Goal: Task Accomplishment & Management: Use online tool/utility

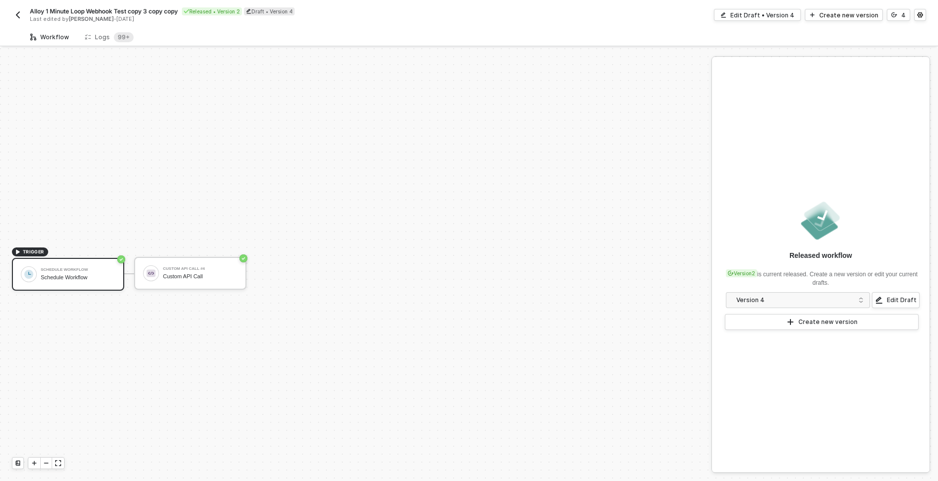
scroll to position [18, 0]
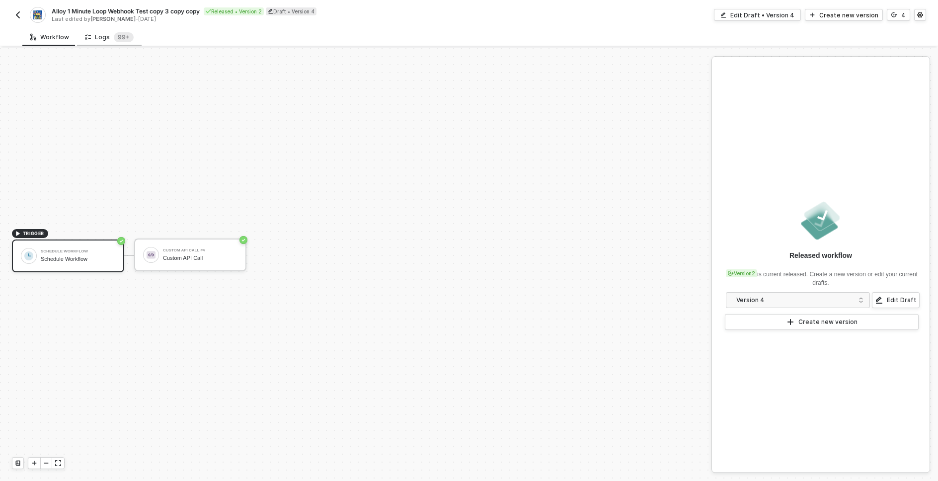
click at [105, 33] on div "Logs 99+" at bounding box center [109, 37] width 49 height 10
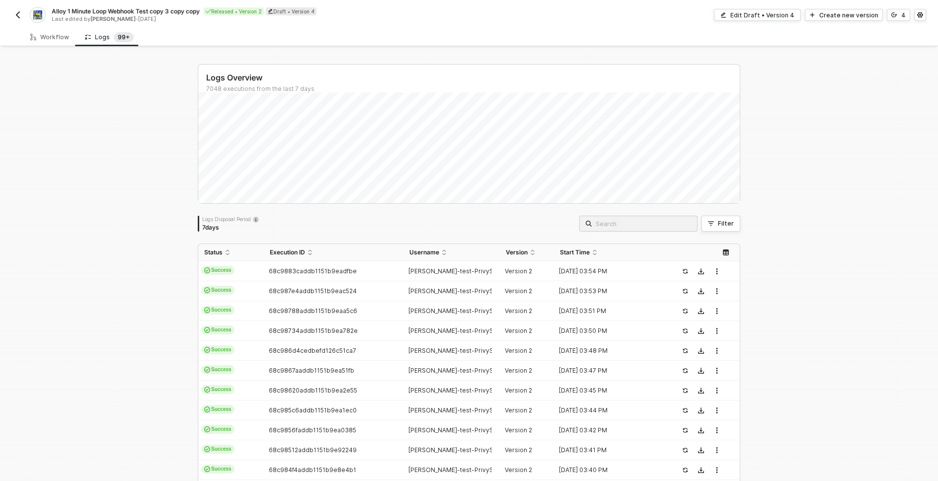
click at [757, 176] on div "Logs Overview 7048 executions from the last 7 days Logs Disposal Period 7 days …" at bounding box center [469, 375] width 938 height 655
click at [781, 226] on div "Logs Overview 7048 executions from the last 7 days Logs Disposal Period 7 days …" at bounding box center [469, 375] width 938 height 655
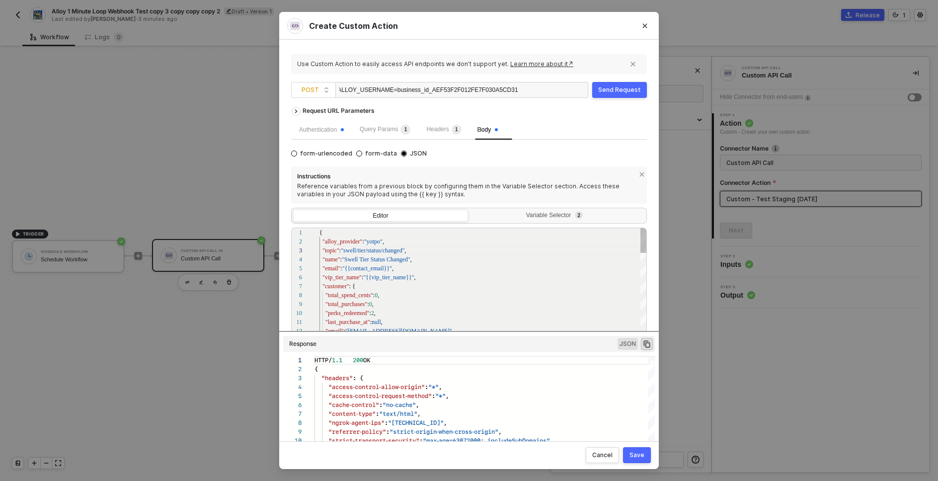
scroll to position [54, 36]
click at [426, 288] on div ""customer" : {" at bounding box center [483, 286] width 328 height 9
click at [352, 241] on div "14 15 16 1 2 3 4 5 6 7 8 9 10 11 12 13 "points_earned" : 375 , "points_balance"…" at bounding box center [469, 295] width 356 height 137
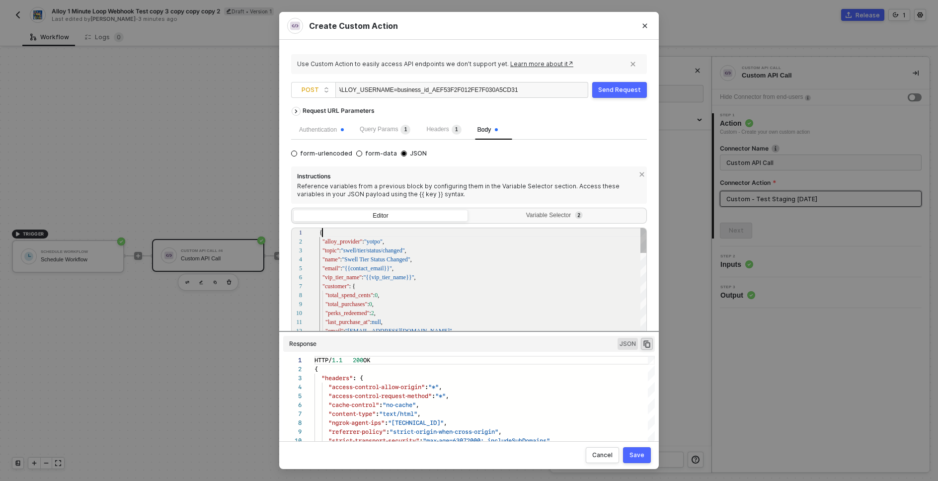
click at [354, 231] on div "{" at bounding box center [483, 232] width 328 height 9
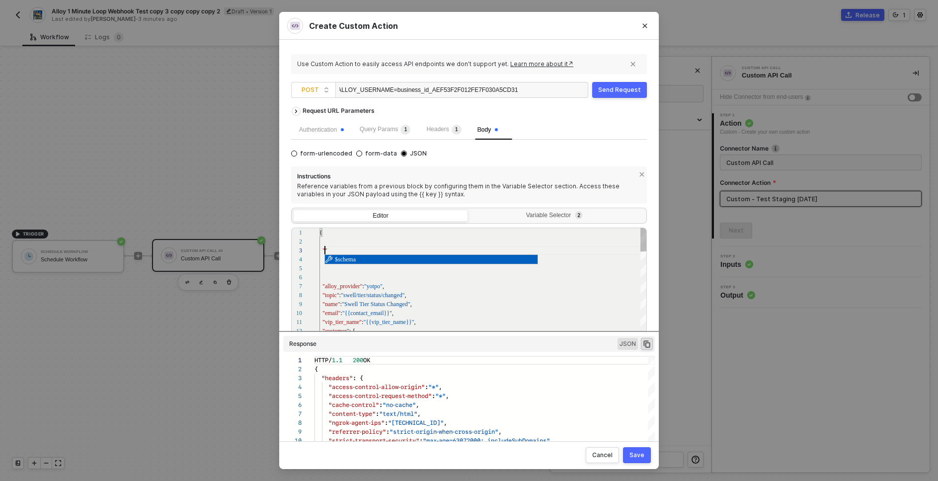
paste textarea "contact_email"
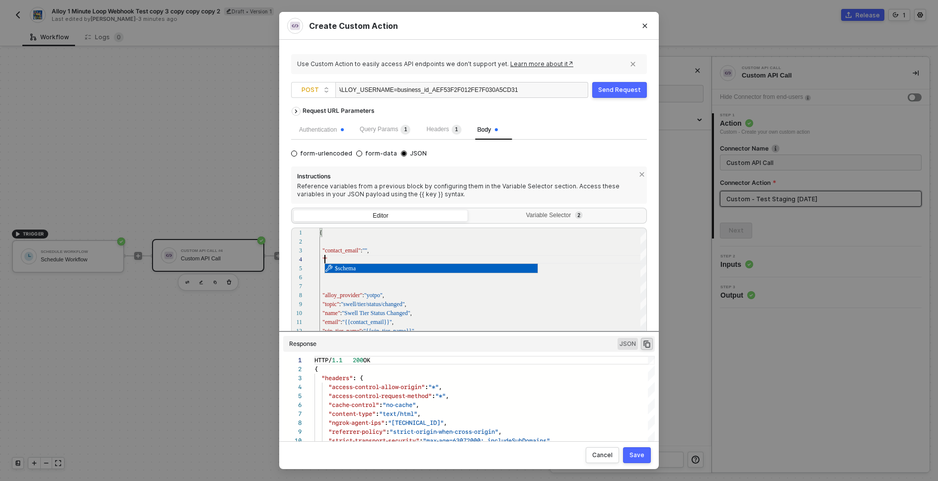
paste textarea "provider_custom_field_name"
paste textarea "provider_custom_field_value"
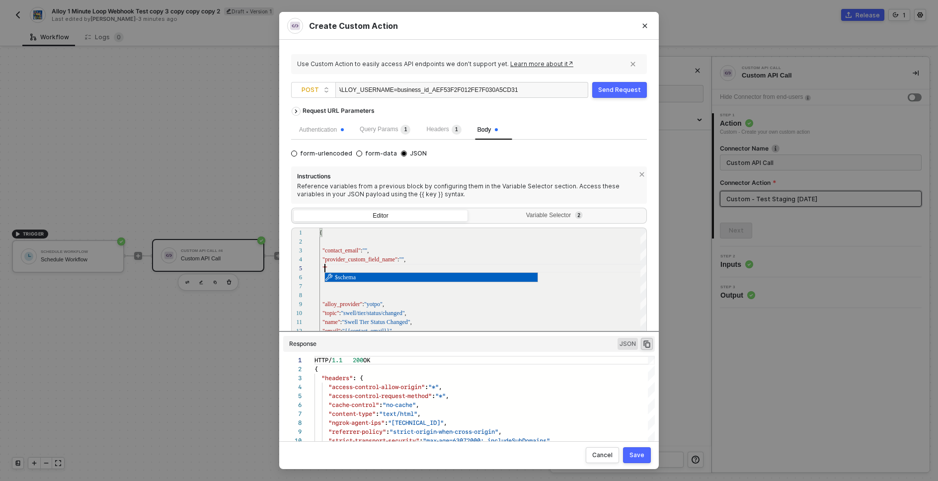
paste textarea "provider_custom_field_value"
click at [394, 279] on div at bounding box center [483, 277] width 328 height 9
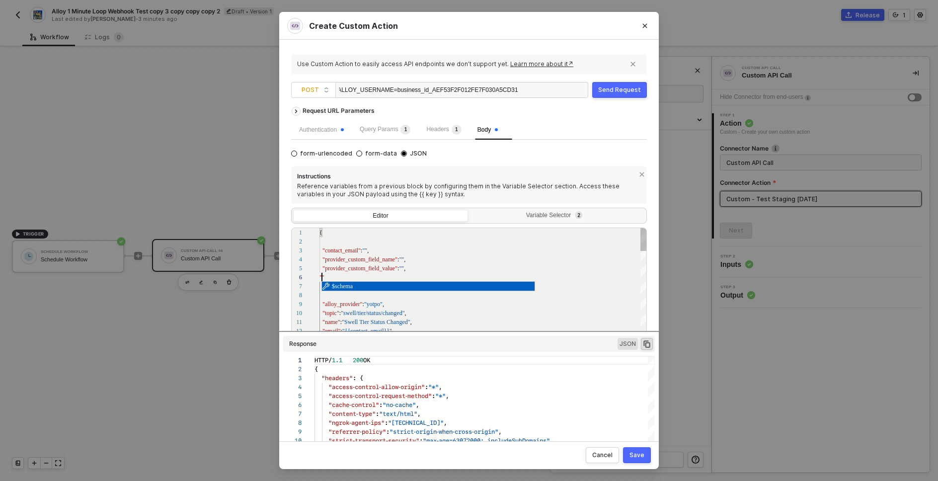
paste textarea "provider_name"
click at [428, 271] on div ""provider_custom_field_value" : "" ," at bounding box center [483, 268] width 328 height 9
click at [373, 277] on span ""yotpo"" at bounding box center [374, 277] width 18 height 7
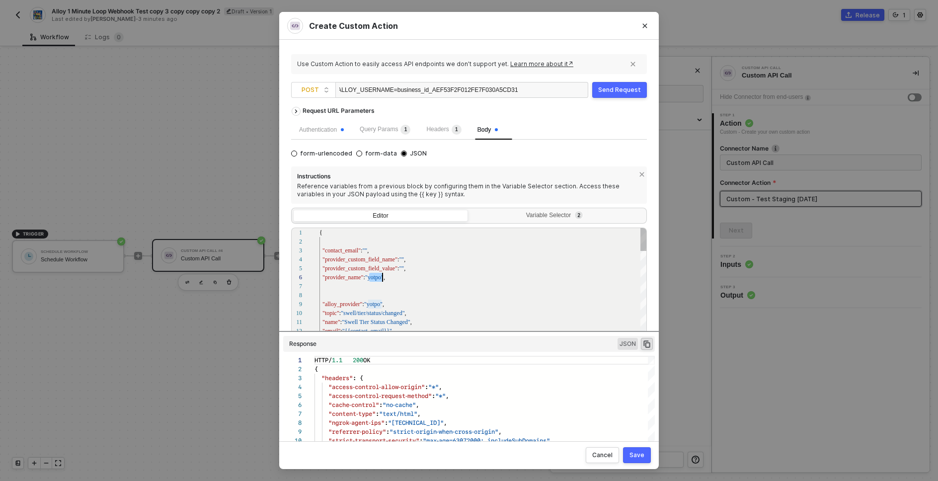
scroll to position [45, 63]
click at [403, 269] on span """" at bounding box center [401, 268] width 5 height 7
paste textarea "yotpo"
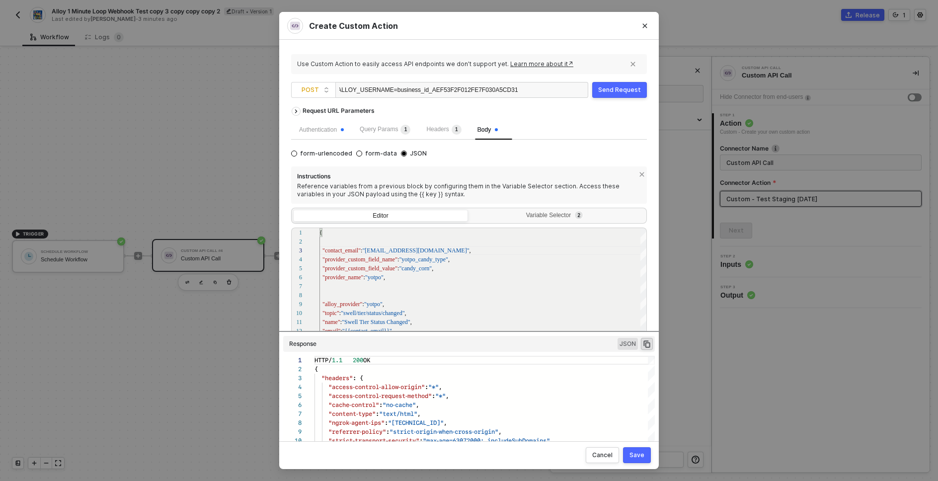
type textarea "{ "contact_email": "buzz@lightyear.com", "provider_custom_field_name": "yotpo_c…"
click at [392, 90] on span "?ALLOY_USERNAME=business_id_AEF53F2F012FE7F030A5CD31" at bounding box center [426, 89] width 184 height 7
click at [471, 90] on div "https://28fdd6ae44c1.ngrok-free.app/alloy/yotpo ?ALLOY_USERNAME=business_id_AEF…" at bounding box center [428, 90] width 179 height 16
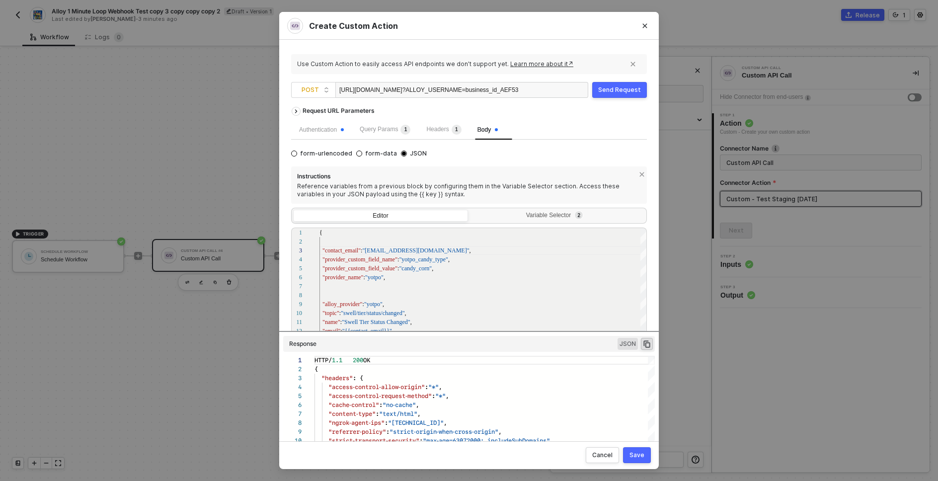
click at [468, 90] on div "https://28fdd6ae44c1.ngrok-free.app/alloy/yotpo ?ALLOY_USERNAME=business_id_AEF…" at bounding box center [428, 90] width 179 height 16
paste div
click at [625, 88] on div "Send Request" at bounding box center [619, 90] width 43 height 8
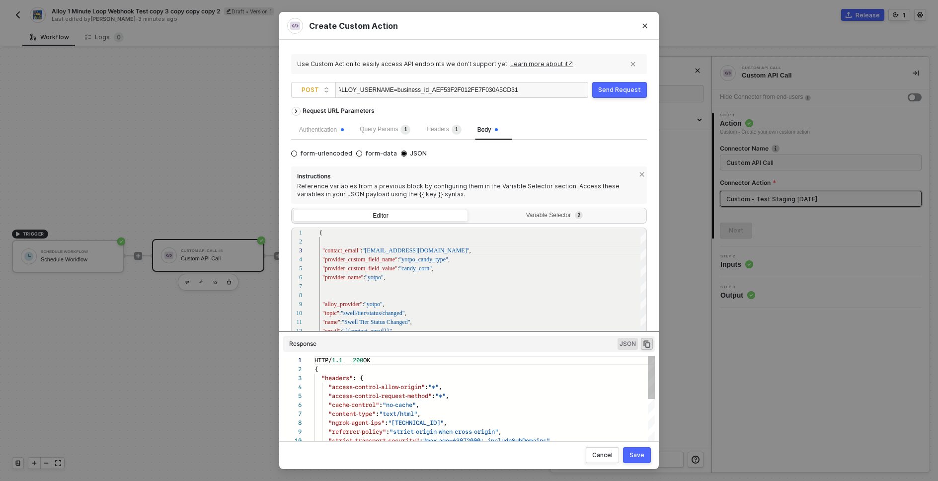
scroll to position [89, 0]
click at [619, 88] on div "Send Request" at bounding box center [619, 90] width 43 height 8
click at [622, 96] on button "Send Request" at bounding box center [619, 90] width 55 height 16
click at [618, 90] on div "Send Request" at bounding box center [619, 90] width 43 height 8
click at [625, 91] on div "Send Request" at bounding box center [619, 90] width 43 height 8
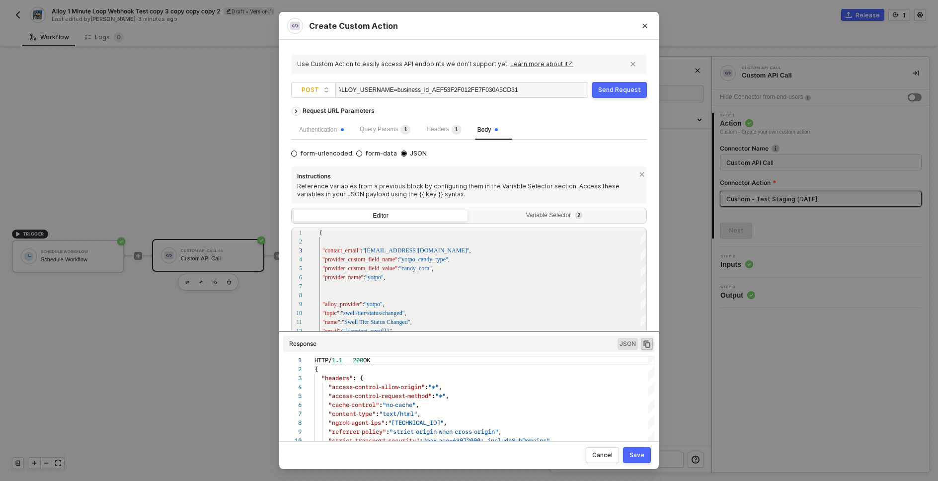
click at [614, 90] on div "Send Request" at bounding box center [619, 90] width 43 height 8
click at [636, 90] on div "Send Request" at bounding box center [619, 90] width 43 height 8
click at [622, 84] on button "Send Request" at bounding box center [619, 90] width 55 height 16
click at [619, 93] on div "Send Request" at bounding box center [619, 90] width 43 height 8
click at [611, 91] on div "Send Request" at bounding box center [619, 90] width 43 height 8
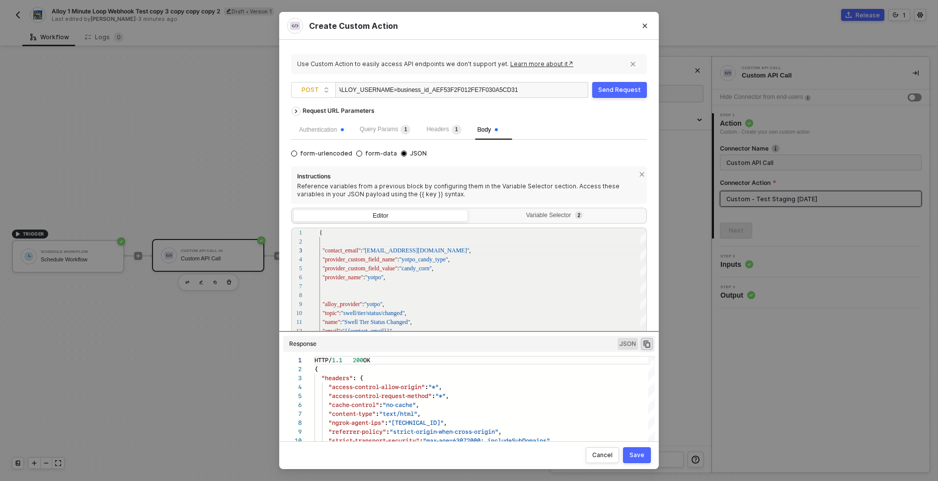
click at [631, 89] on div "Send Request" at bounding box center [619, 90] width 43 height 8
click at [613, 91] on div "Send Request" at bounding box center [619, 90] width 43 height 8
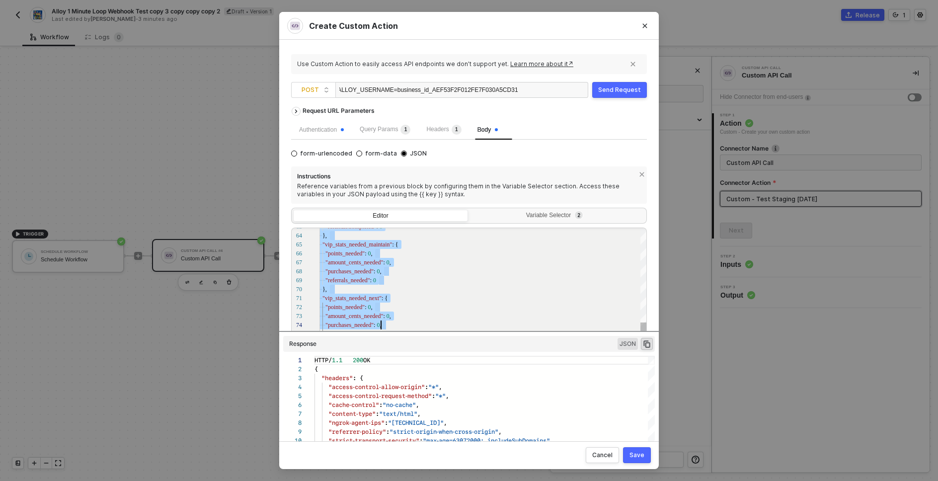
scroll to position [54, 72]
drag, startPoint x: 377, startPoint y: 286, endPoint x: 413, endPoint y: 313, distance: 45.1
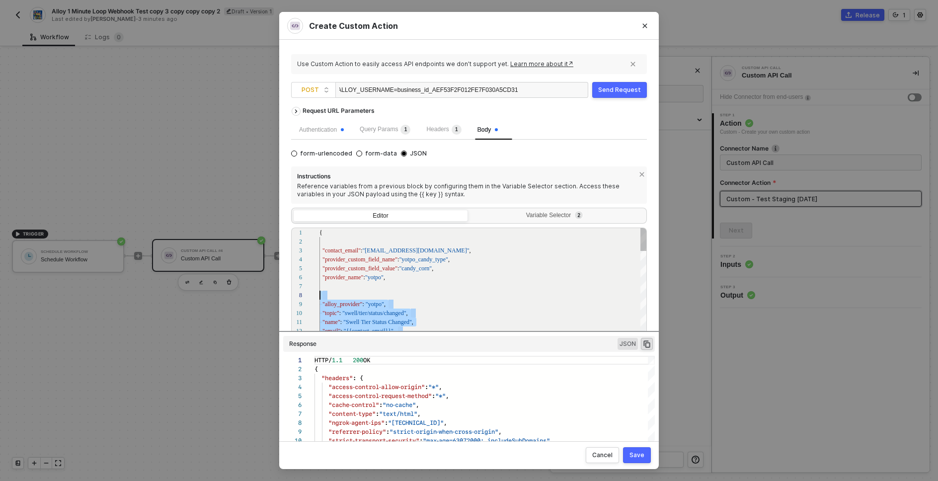
scroll to position [54, 0]
drag, startPoint x: 397, startPoint y: 316, endPoint x: 342, endPoint y: 285, distance: 63.4
click at [338, 307] on div ""provider_name" : "yotpo" { "contact_email" : "buzz@lightyear.com" , "provider_…" at bounding box center [483, 323] width 328 height 191
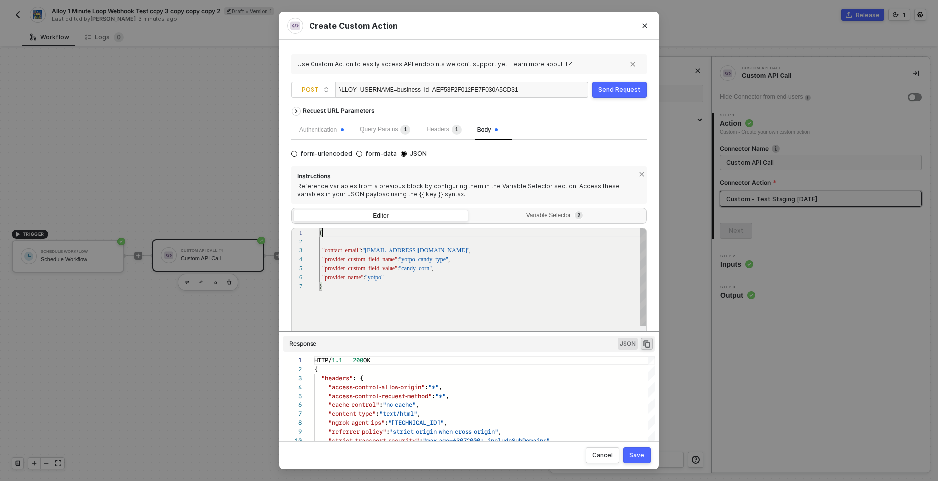
click at [351, 234] on div "{" at bounding box center [483, 232] width 328 height 9
click at [421, 90] on span "?ALLOY_USERNAME=business_id_AEF53F2F012FE7F030A5CD31" at bounding box center [426, 89] width 184 height 7
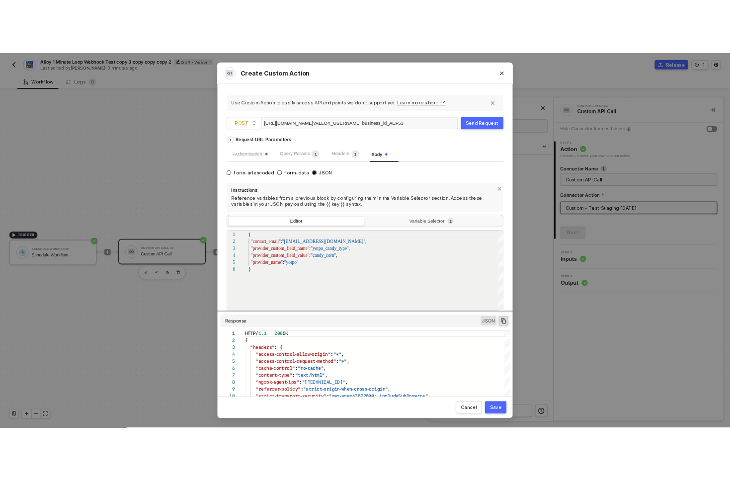
scroll to position [0, 206]
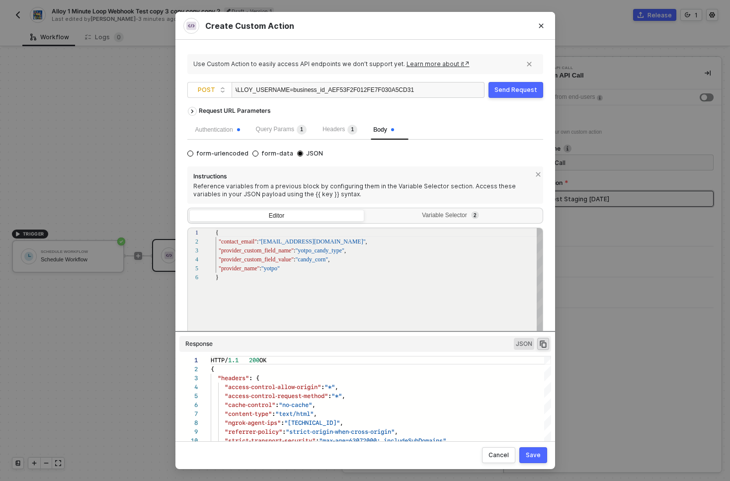
click at [272, 242] on span ""buzz@lightyear.com"" at bounding box center [311, 241] width 107 height 7
drag, startPoint x: 272, startPoint y: 242, endPoint x: 295, endPoint y: 240, distance: 22.9
click at [500, 90] on div "Send Request" at bounding box center [515, 90] width 43 height 8
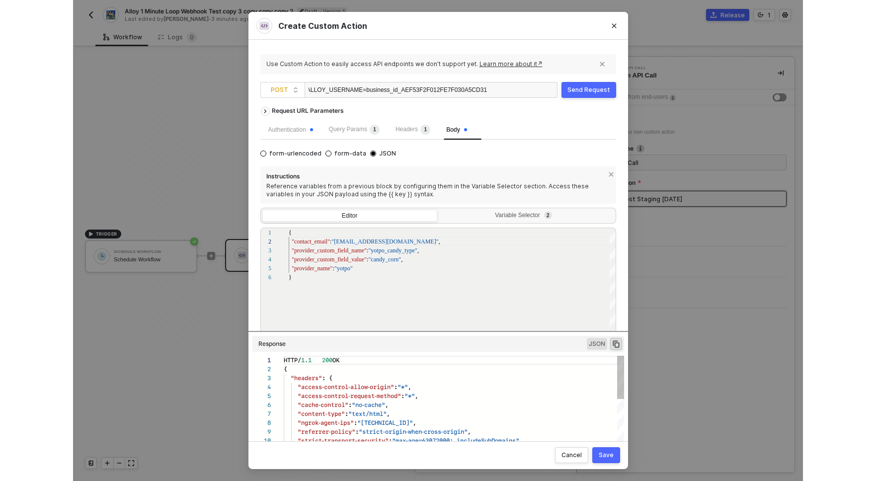
scroll to position [89, 0]
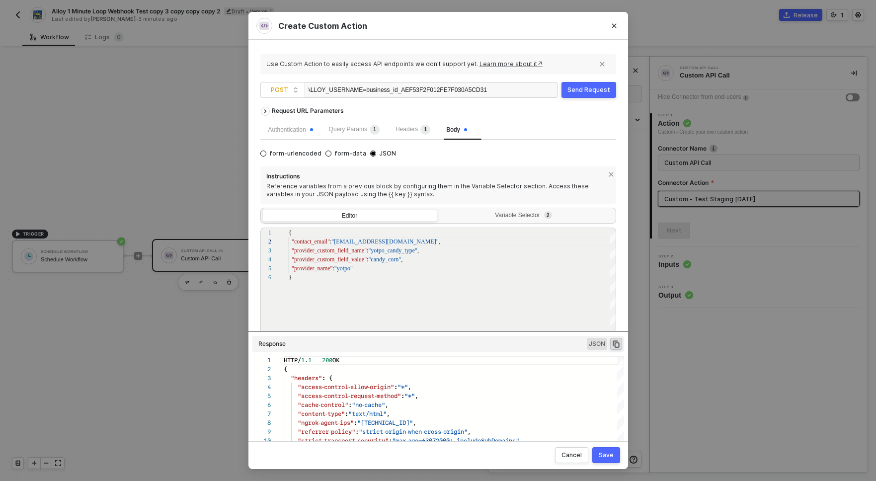
click at [376, 92] on span "?ALLOY_USERNAME=business_id_AEF53F2F012FE7F030A5CD31" at bounding box center [395, 89] width 184 height 7
click at [422, 89] on div "https://28fdd6ae44c1.ngrok-free.app/alloy/provider_contact_update ?ALLOY_USERNA…" at bounding box center [397, 90] width 179 height 16
drag, startPoint x: 422, startPoint y: 89, endPoint x: 442, endPoint y: 91, distance: 20.4
click at [442, 91] on div "https://28fdd6ae44c1.ngrok-free.app/alloy/provider_contact_update ?ALLOY_USERNA…" at bounding box center [397, 90] width 179 height 16
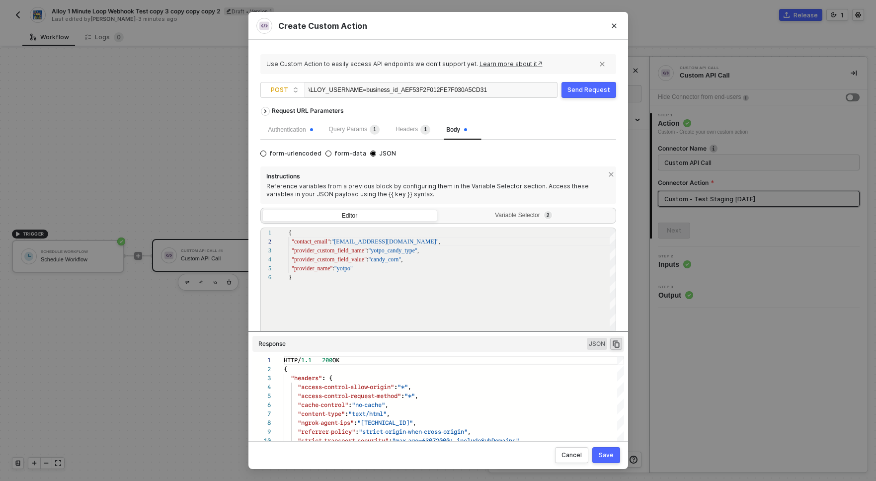
scroll to position [0, 71]
click at [314, 241] on div "5 1 2 3 4 6 "provider_name" : "yotpo" { "contact_email" : "someone@privy.com" ,…" at bounding box center [438, 295] width 356 height 137
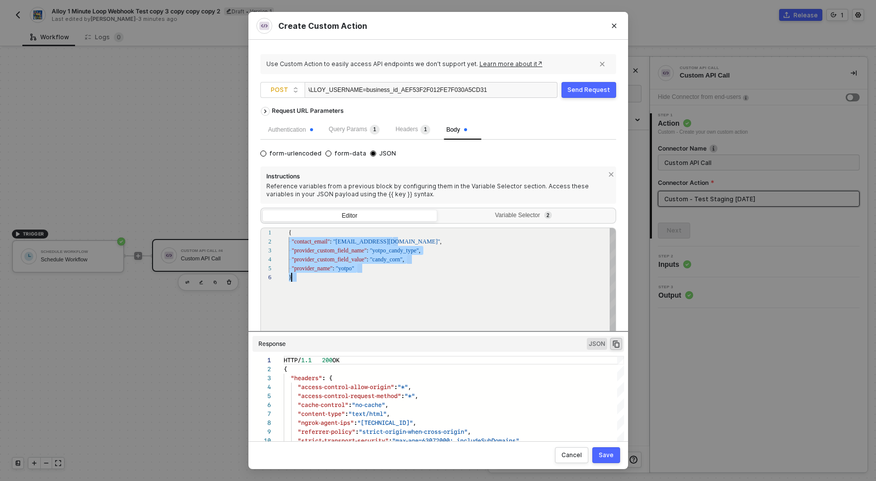
scroll to position [9, 0]
drag, startPoint x: 314, startPoint y: 241, endPoint x: 315, endPoint y: 269, distance: 27.9
click at [315, 269] on span ""provider_name"" at bounding box center [312, 268] width 41 height 7
click at [386, 262] on div "5 1 2 3 4 6 "provider_name" : "yotpo" { "contact_email" : "someone@privy.com" ,…" at bounding box center [438, 295] width 356 height 137
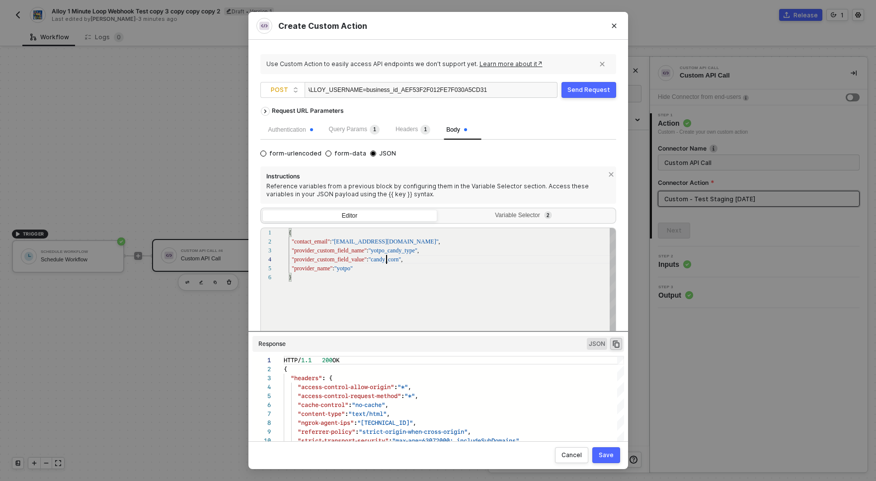
scroll to position [27, 111]
click at [386, 262] on div "5 1 2 3 4 6 "provider_name" : "yotpo" { "contact_email" : "someone@privy.com" ,…" at bounding box center [438, 295] width 356 height 137
click at [388, 261] on span ""candy_corn"" at bounding box center [384, 259] width 33 height 7
click at [388, 261] on div "5 1 2 3 4 6 "provider_name" : "yotpo" { "contact_email" : "someone@privy.com" ,…" at bounding box center [438, 295] width 356 height 137
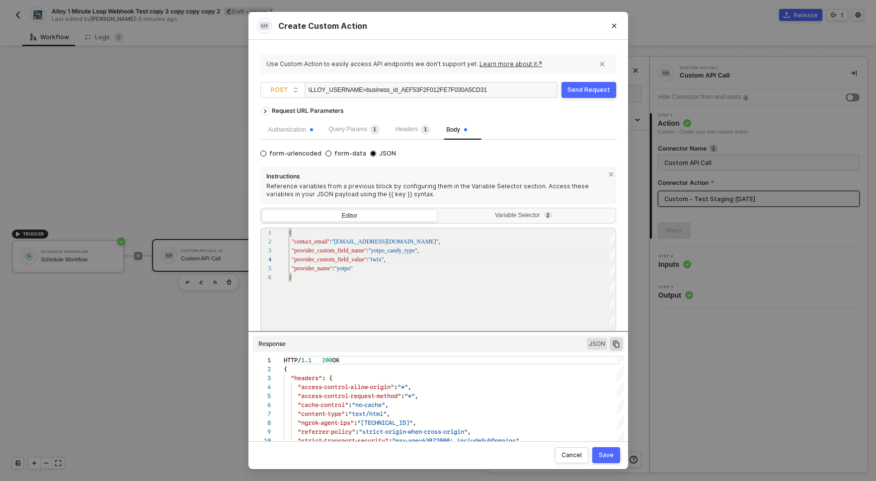
click at [593, 86] on div "Send Request" at bounding box center [588, 90] width 43 height 8
click at [376, 259] on span ""twix"" at bounding box center [375, 259] width 15 height 7
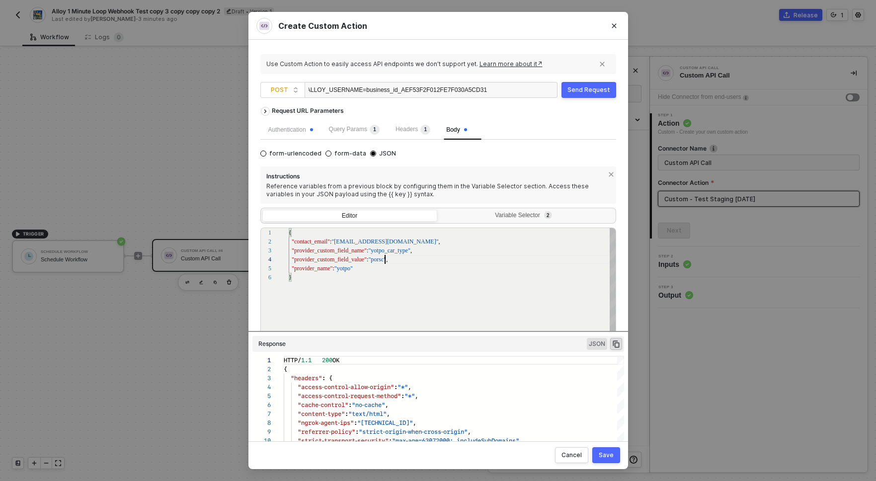
scroll to position [27, 102]
type textarea "{ "contact_email": "someone@privy.com", "provider_custom_field_name": "yotpo_ca…"
click at [579, 89] on div "Send Request" at bounding box center [588, 90] width 43 height 8
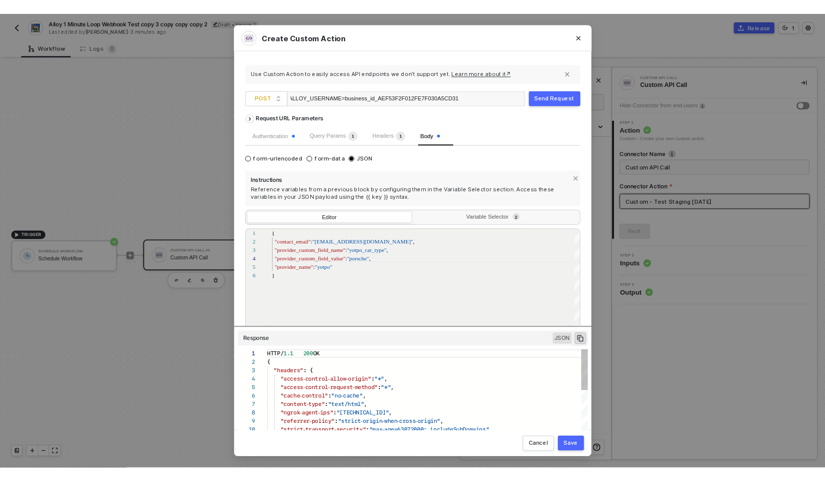
scroll to position [89, 0]
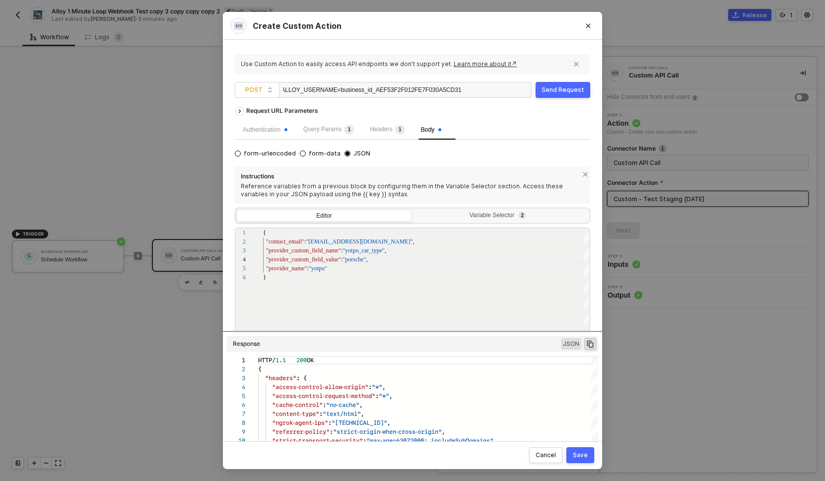
click at [564, 92] on div "Send Request" at bounding box center [563, 90] width 43 height 8
click at [507, 213] on div "Variable Selector 2" at bounding box center [500, 216] width 162 height 8
click at [414, 210] on input "Variable Selector 2" at bounding box center [414, 210] width 0 height 0
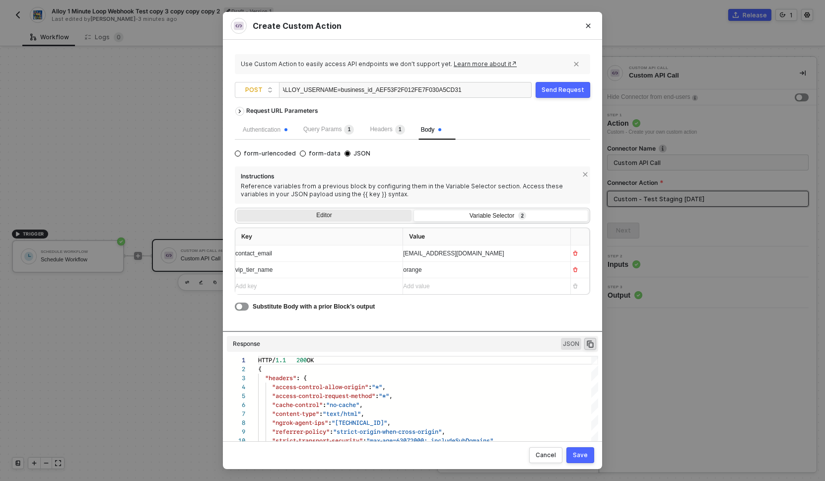
click at [342, 213] on div "Editor" at bounding box center [324, 217] width 175 height 14
click at [237, 210] on input "Editor" at bounding box center [237, 210] width 0 height 0
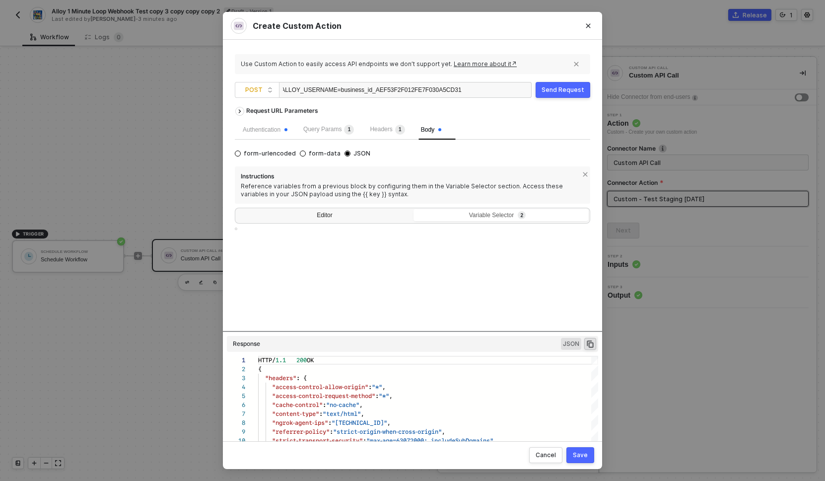
type textarea "{ "contact_email": "someone@privy.com", "provider_custom_field_name": "yotpo_ca…"
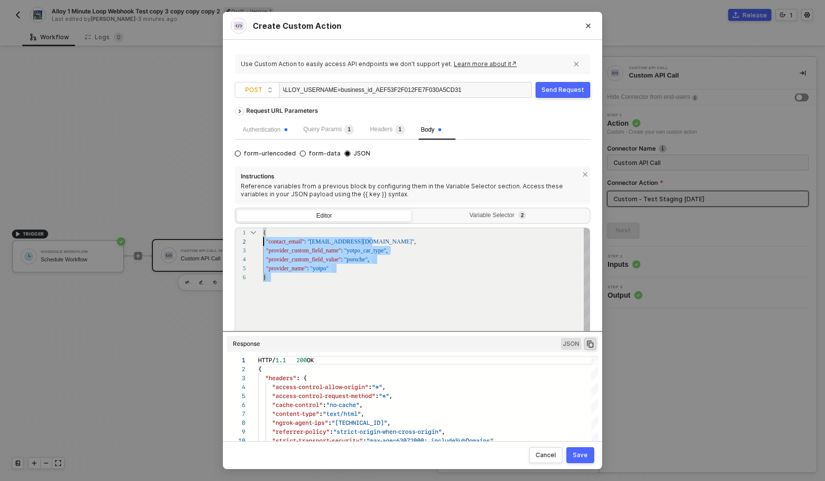
scroll to position [0, 0]
drag, startPoint x: 295, startPoint y: 287, endPoint x: 255, endPoint y: 227, distance: 71.9
click at [255, 229] on div "1 2 3 4 5 6 { ·· "contact_email" : · "someone@privy.com" , ·· "provider_custom_…" at bounding box center [413, 295] width 356 height 137
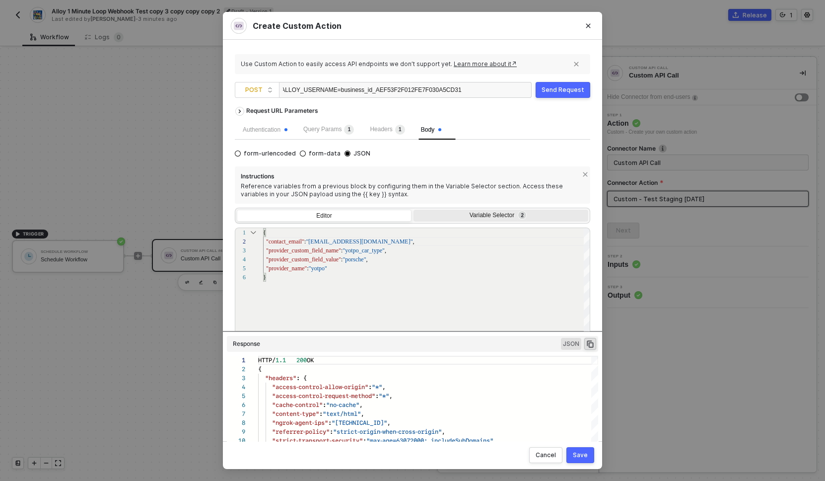
click at [464, 216] on div "Variable Selector 2" at bounding box center [500, 216] width 162 height 8
click at [414, 210] on input "Variable Selector 2" at bounding box center [414, 210] width 0 height 0
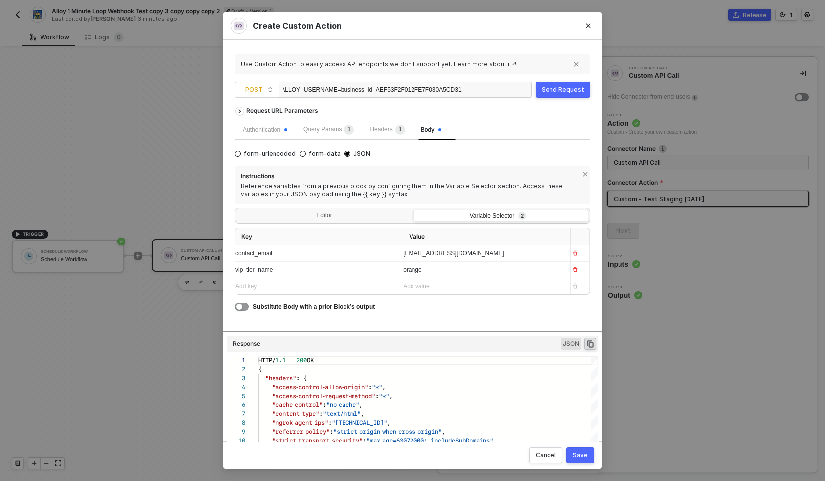
click at [307, 252] on div "contact_email" at bounding box center [314, 253] width 159 height 9
click at [299, 273] on div "vip_tier_name" at bounding box center [309, 269] width 149 height 9
click at [326, 212] on div "Editor" at bounding box center [324, 217] width 175 height 14
click at [237, 210] on input "Editor" at bounding box center [237, 210] width 0 height 0
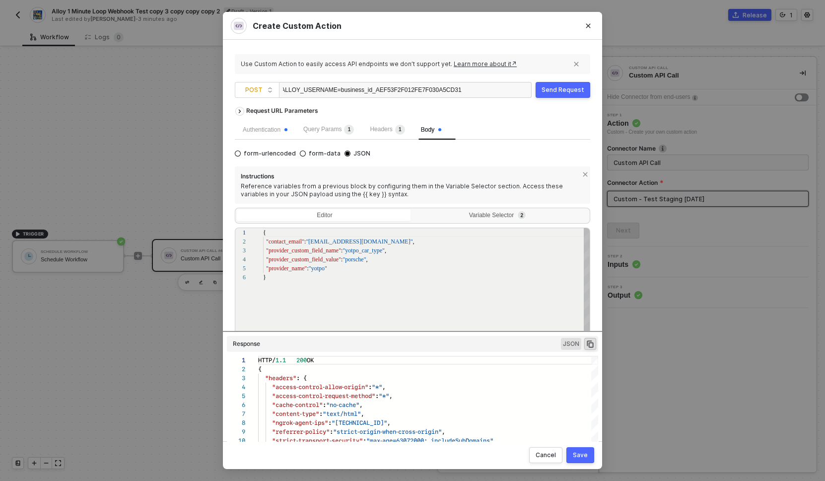
scroll to position [45, 0]
click at [283, 267] on span ""provider_name"" at bounding box center [286, 268] width 41 height 7
drag, startPoint x: 283, startPoint y: 267, endPoint x: 282, endPoint y: 242, distance: 24.8
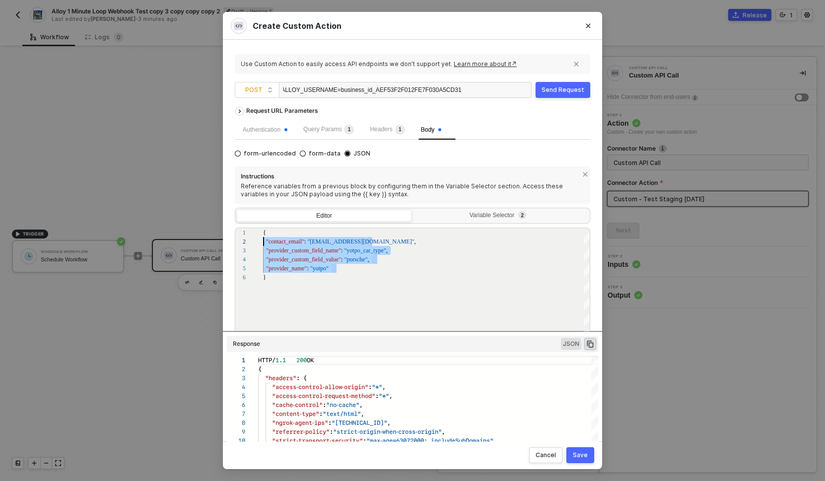
click at [324, 88] on div "https://28fdd6ae44c1.ngrok-free.app/alloy/provider_contact_update ?ALLOY_USERNA…" at bounding box center [372, 90] width 179 height 16
drag, startPoint x: 324, startPoint y: 88, endPoint x: 374, endPoint y: 94, distance: 50.5
click at [374, 94] on div "https://28fdd6ae44c1.ngrok-free.app/alloy/provider_contact_update ?ALLOY_USERNA…" at bounding box center [372, 90] width 179 height 16
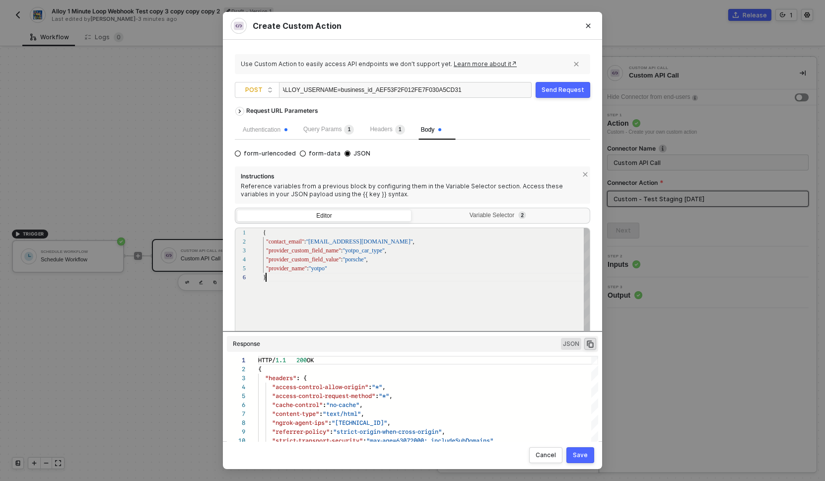
scroll to position [45, 3]
click at [411, 305] on div "{ "contact_email" : "someone@privy.com" , "provider_custom_field_name" : "yotpo…" at bounding box center [427, 319] width 328 height 182
click at [478, 214] on div "Variable Selector 2" at bounding box center [500, 216] width 162 height 8
click at [414, 210] on input "Variable Selector 2" at bounding box center [414, 210] width 0 height 0
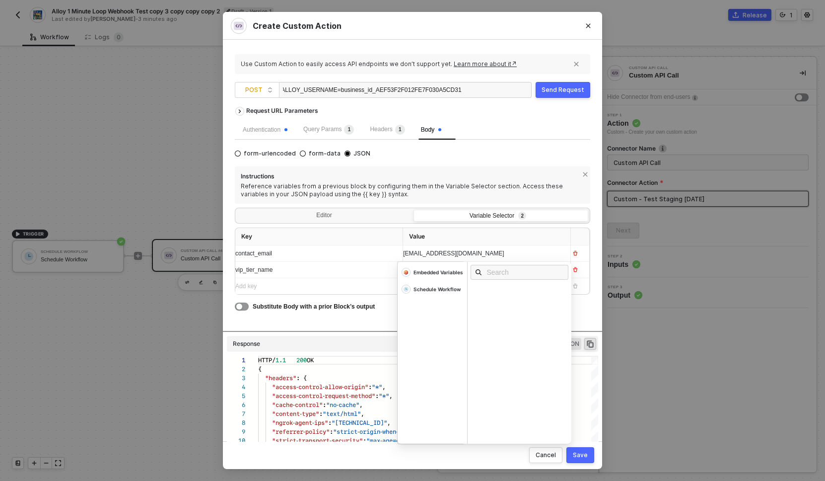
click at [433, 250] on span "someone@privy.com" at bounding box center [453, 253] width 101 height 7
click at [423, 284] on div "Schedule Workflow" at bounding box center [433, 289] width 70 height 17
click at [438, 272] on div "Embedded Variables" at bounding box center [439, 272] width 50 height 7
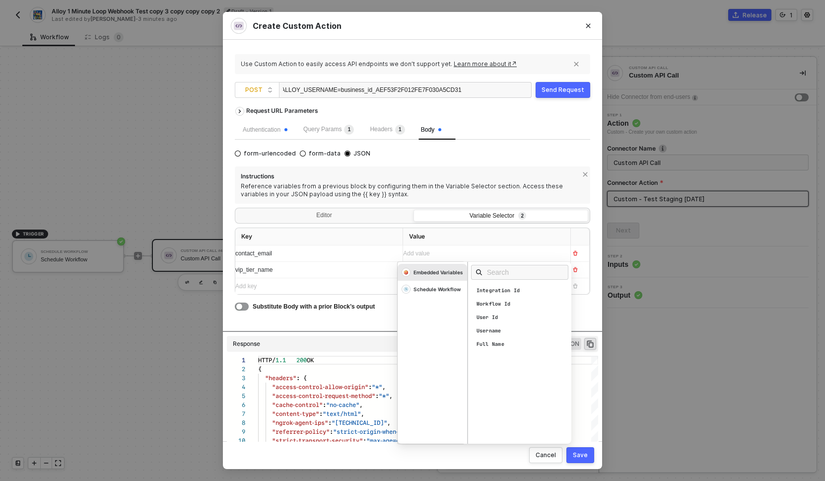
click at [472, 252] on div "Add value ﻿" at bounding box center [477, 253] width 149 height 9
click at [270, 251] on span "contact_email" at bounding box center [253, 253] width 37 height 7
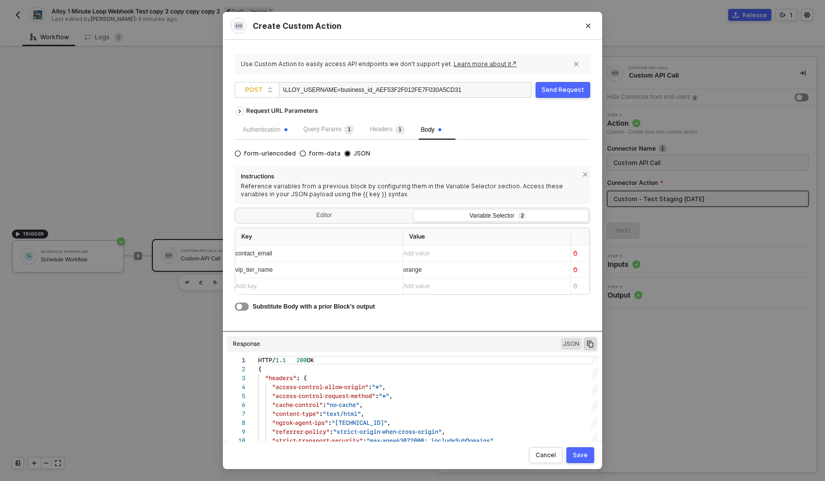
click at [442, 254] on div "Add value ﻿" at bounding box center [482, 253] width 159 height 9
click at [336, 217] on div "Editor" at bounding box center [324, 217] width 175 height 14
click at [237, 210] on input "Editor" at bounding box center [237, 210] width 0 height 0
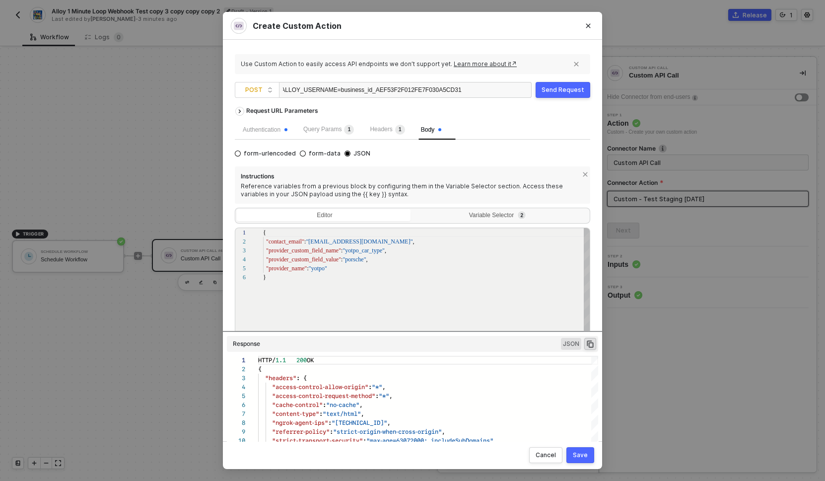
scroll to position [45, 0]
click at [368, 250] on span ""yotpo_car_type"" at bounding box center [365, 250] width 42 height 7
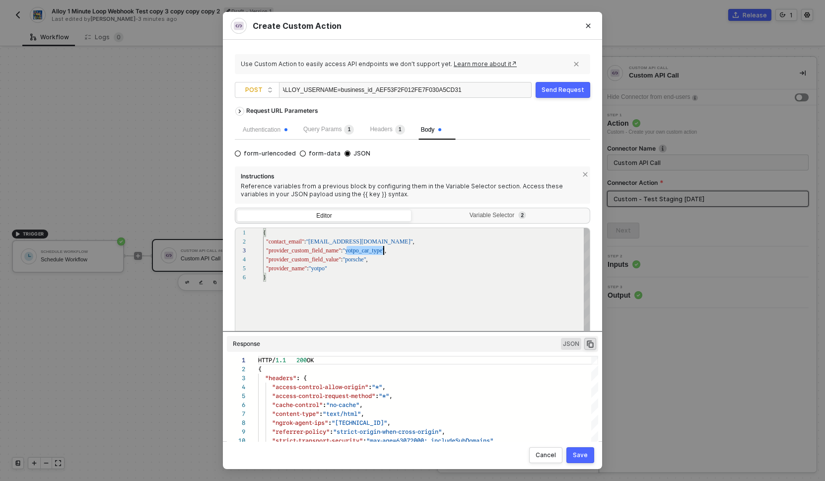
click at [368, 250] on div "1 2 3 4 5 6 { "contact_email" : "someone@privy.com" , "provider_custom_field_na…" at bounding box center [413, 295] width 356 height 137
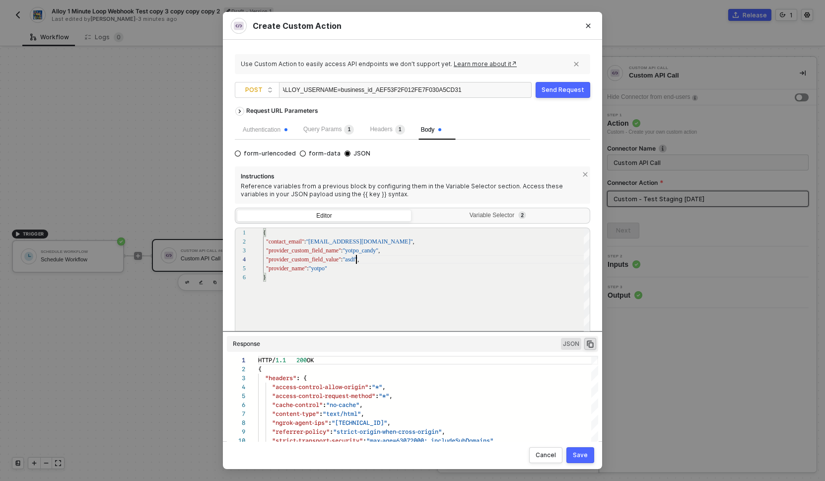
type textarea "{ "contact_email": "someone@privy.com", "provider_custom_field_name": "yotpo_ca…"
click at [564, 86] on div "Send Request" at bounding box center [563, 90] width 43 height 8
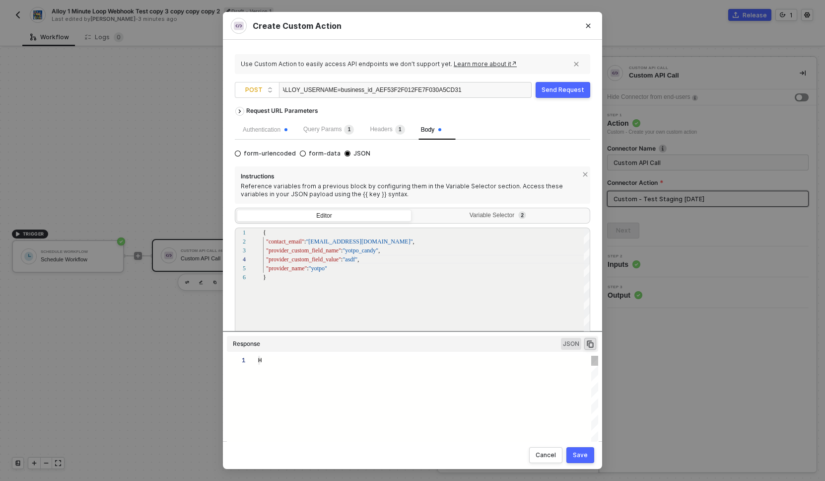
type textarea "HTTP/1.1 200 OK { "headers": { "access-control-allow-origin": "*", "access-cont…"
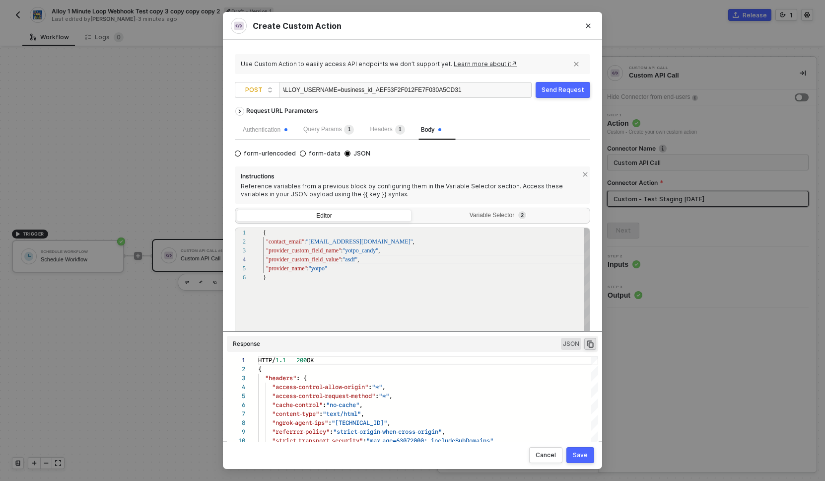
click at [301, 261] on div "1 2 3 4 5 6 { "contact_email" : "someone@privy.com" , "provider_custom_field_na…" at bounding box center [413, 295] width 356 height 137
click at [299, 250] on div "1 2 3 4 5 6 { "contact_email" : "someone@privy.com" , "provider_custom_field_na…" at bounding box center [413, 295] width 356 height 137
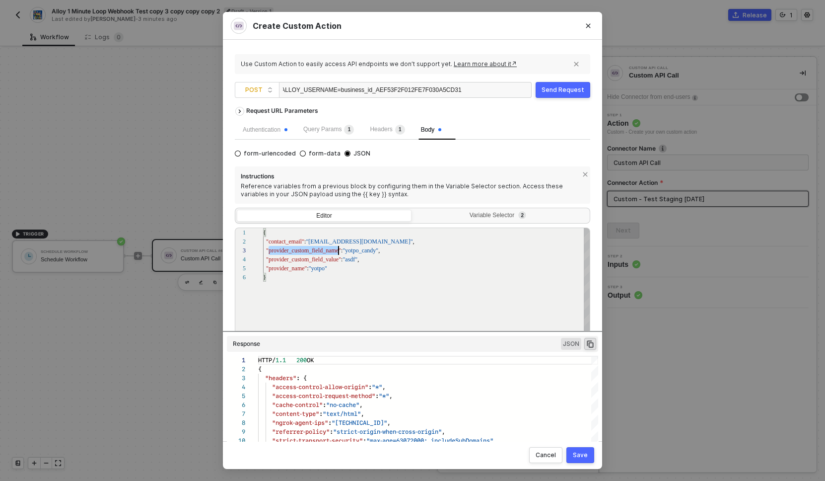
click at [299, 250] on div "1 2 3 4 5 6 { "contact_email" : "someone@privy.com" , "provider_custom_field_na…" at bounding box center [413, 295] width 356 height 137
drag, startPoint x: 363, startPoint y: 251, endPoint x: 348, endPoint y: 252, distance: 14.9
click at [362, 251] on span ""yotpo_candy"" at bounding box center [361, 250] width 36 height 7
drag, startPoint x: 362, startPoint y: 251, endPoint x: 349, endPoint y: 251, distance: 13.4
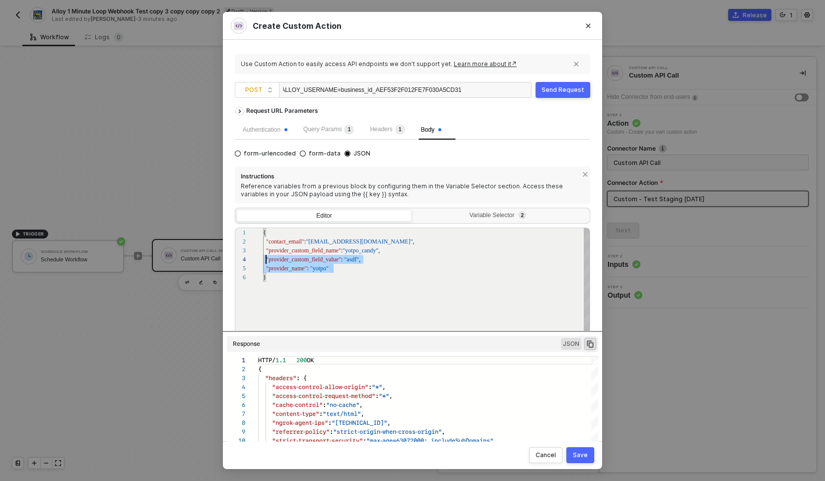
scroll to position [9, 0]
drag, startPoint x: 342, startPoint y: 268, endPoint x: 249, endPoint y: 242, distance: 96.9
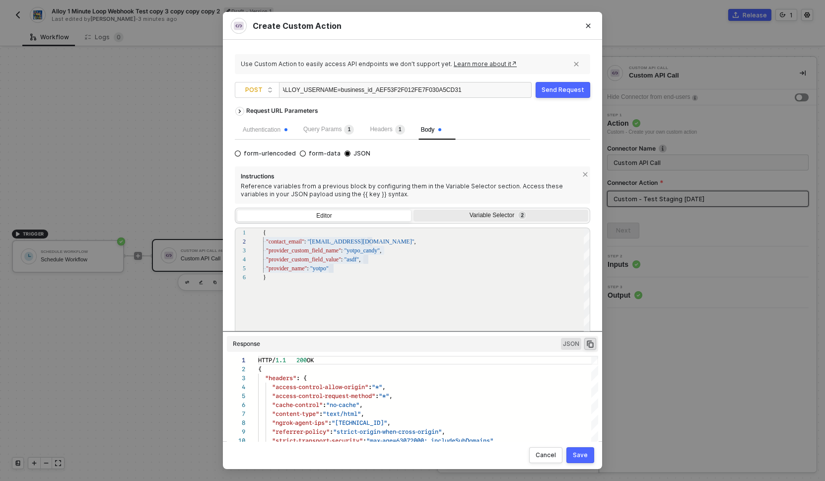
click at [473, 219] on div "Variable Selector 2" at bounding box center [500, 216] width 162 height 8
click at [414, 210] on input "Variable Selector 2" at bounding box center [414, 210] width 0 height 0
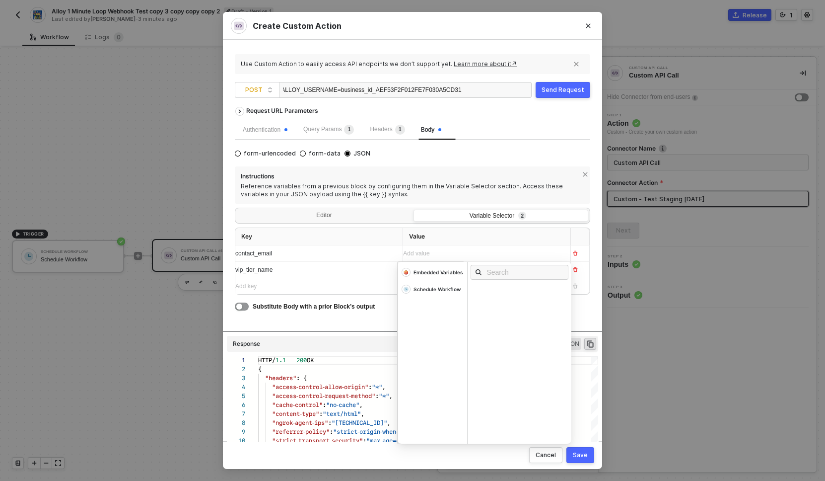
click at [428, 256] on div "Add value ﻿" at bounding box center [477, 253] width 149 height 9
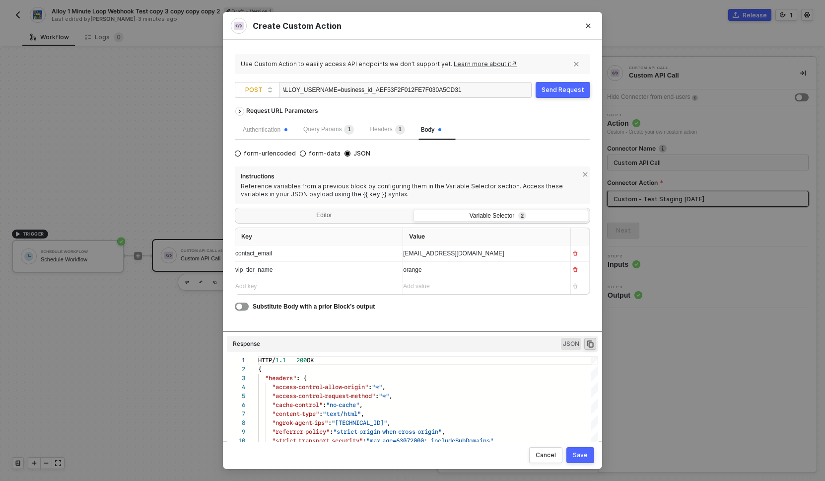
click at [260, 272] on span "vip_tier_name" at bounding box center [253, 269] width 37 height 7
copy span "vip_tier_name"
click at [248, 269] on span "vip_tier_name" at bounding box center [253, 269] width 37 height 7
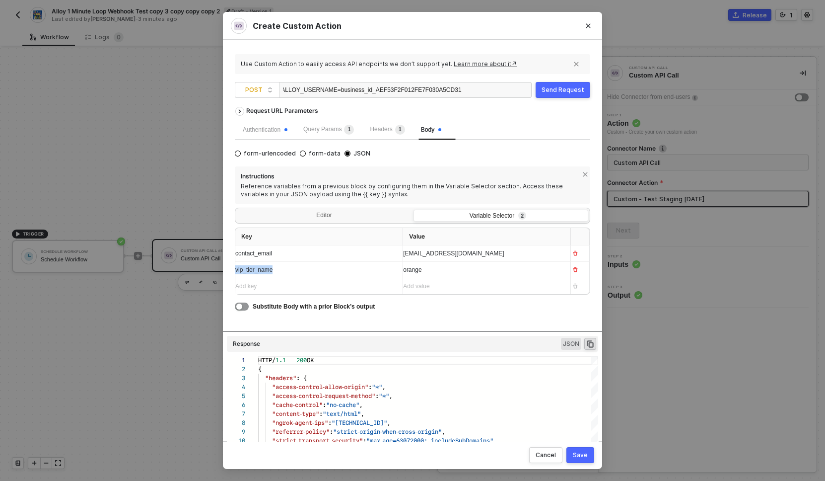
copy span "vip_tier_name"
click at [253, 271] on span "vip_tier_name" at bounding box center [253, 269] width 37 height 7
click at [289, 269] on div "vip_tier_name" at bounding box center [309, 269] width 149 height 9
click at [275, 270] on span "vip_tier_name_example" at bounding box center [266, 269] width 63 height 7
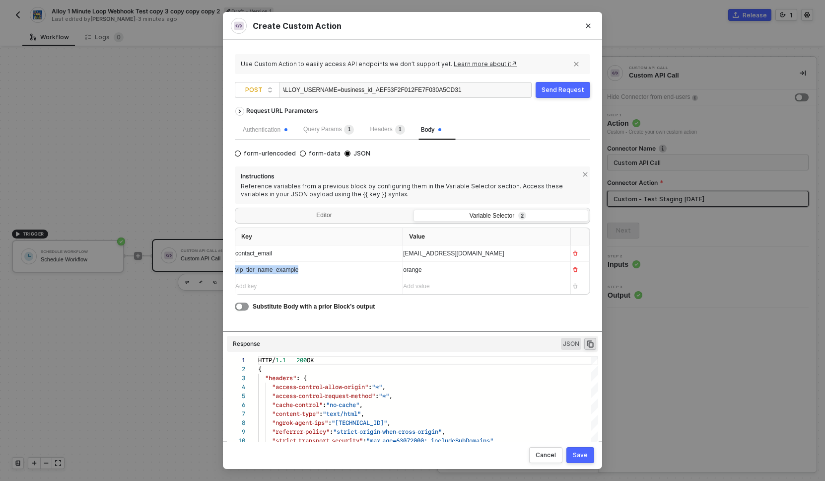
click at [275, 270] on span "vip_tier_name_example" at bounding box center [266, 269] width 63 height 7
copy span "vip_tier_name_example"
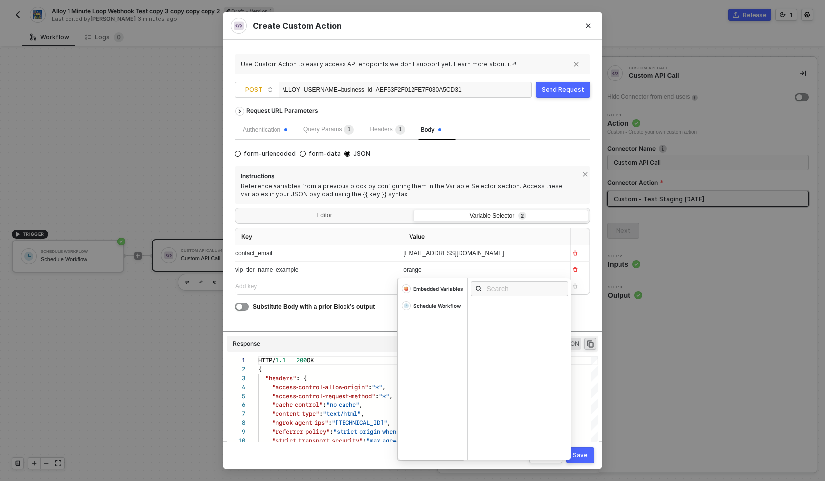
click at [425, 268] on div "orange" at bounding box center [477, 269] width 149 height 9
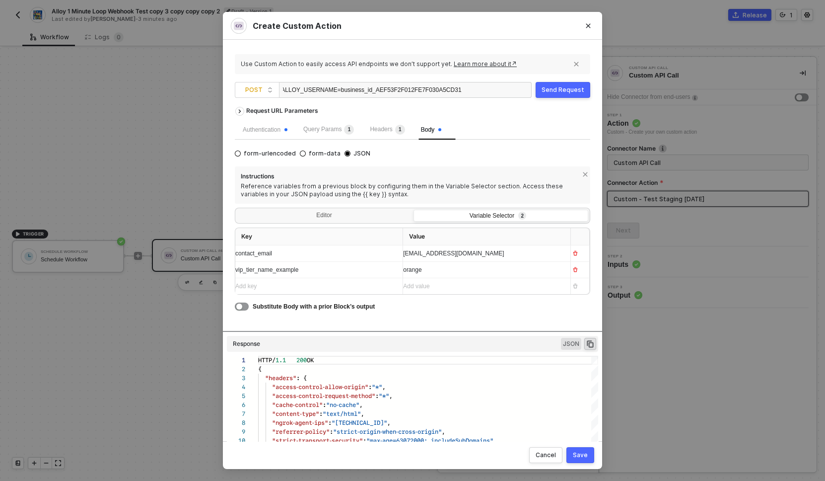
click at [296, 270] on span "vip_tier_name_example" at bounding box center [266, 269] width 63 height 7
click at [328, 214] on div "Editor" at bounding box center [324, 217] width 175 height 14
click at [237, 210] on input "Editor" at bounding box center [237, 210] width 0 height 0
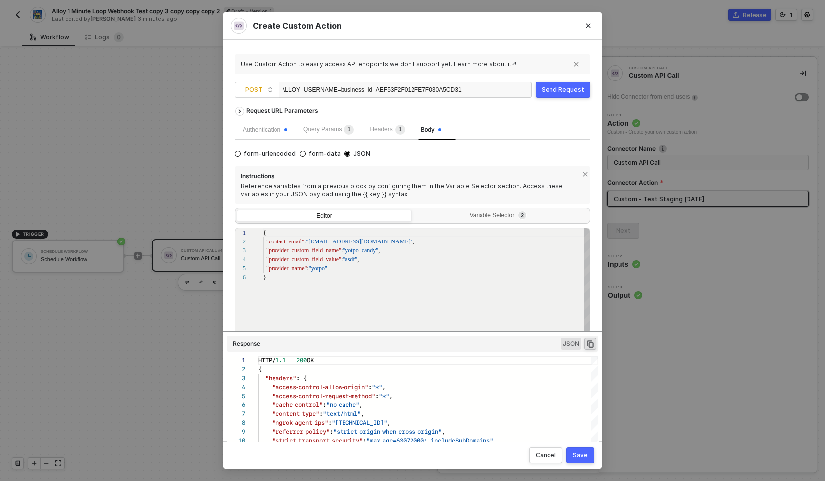
scroll to position [36, 66]
click at [342, 270] on div ""provider_name" : "yotpo"" at bounding box center [427, 268] width 328 height 9
click at [352, 258] on div "1 2 3 4 5 6 { "contact_email" : "someone@privy.com" , "provider_custom_field_na…" at bounding box center [413, 295] width 356 height 137
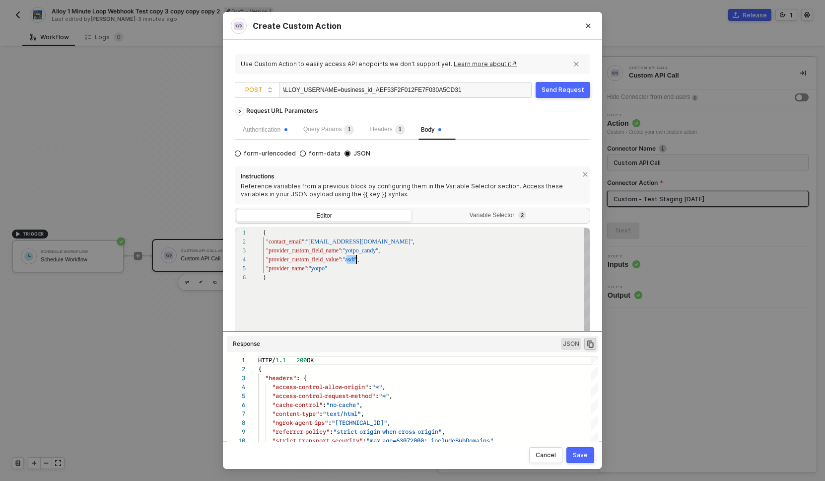
click at [360, 252] on div "1 2 3 4 5 6 { "contact_email" : "someone@privy.com" , "provider_custom_field_na…" at bounding box center [413, 295] width 356 height 137
paste textarea "vip_tier_name_example"
click at [355, 258] on span ""asdf"" at bounding box center [350, 259] width 15 height 7
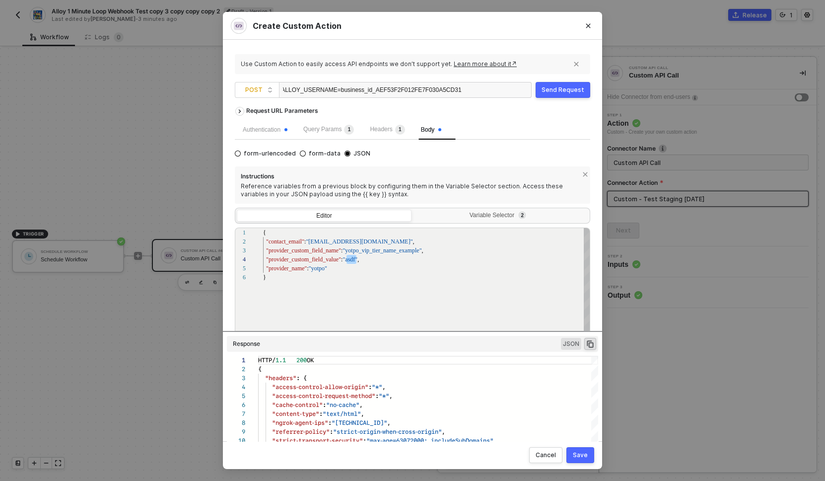
scroll to position [27, 83]
paste textarea "vip_tier_name_example"
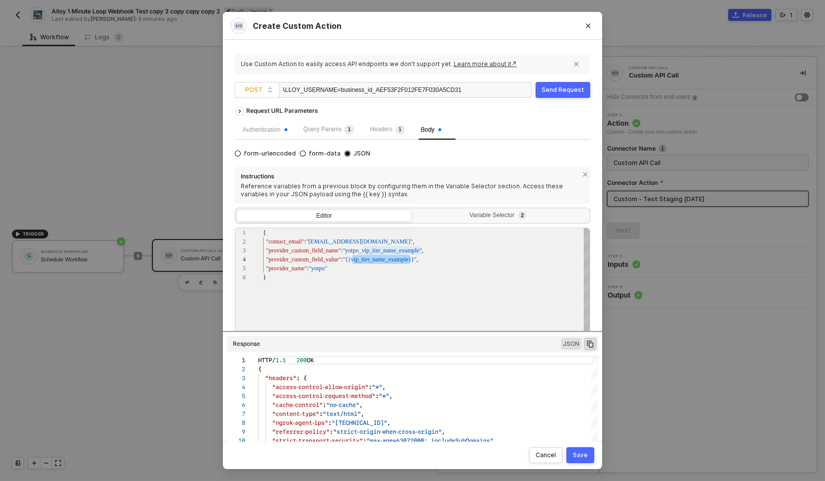
click at [342, 274] on div "}" at bounding box center [427, 277] width 328 height 9
click at [572, 95] on button "Send Request" at bounding box center [563, 90] width 55 height 16
click at [344, 273] on div "}" at bounding box center [427, 277] width 328 height 9
click at [306, 252] on span ""provider_custom_field_name"" at bounding box center [303, 250] width 75 height 7
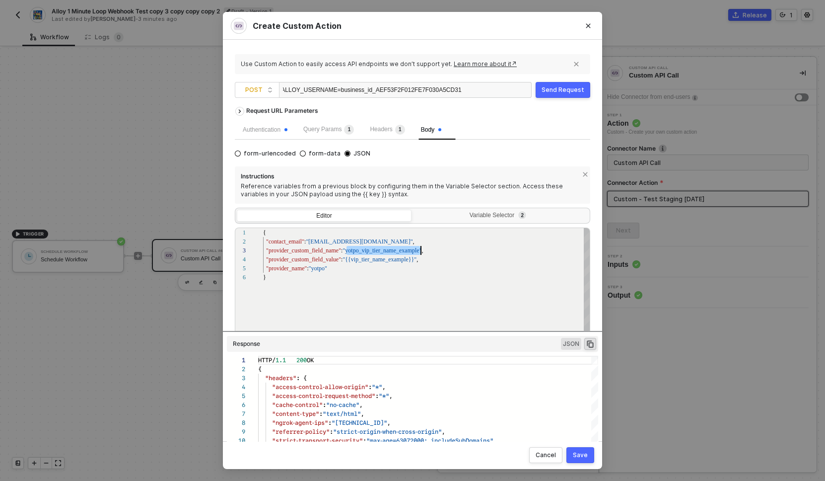
scroll to position [18, 158]
drag, startPoint x: 363, startPoint y: 250, endPoint x: 349, endPoint y: 252, distance: 14.5
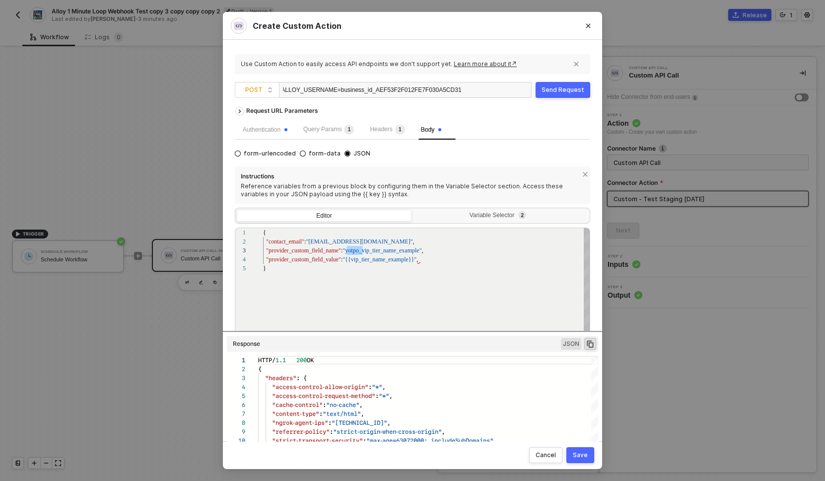
scroll to position [36, 3]
click at [348, 290] on div "} "provider_custom_field_value" : "{{vip_tier_name_example}}" , "provider_custo…" at bounding box center [427, 314] width 328 height 173
click at [362, 252] on span ""yotpo_vip_tier_name_example"" at bounding box center [382, 250] width 79 height 7
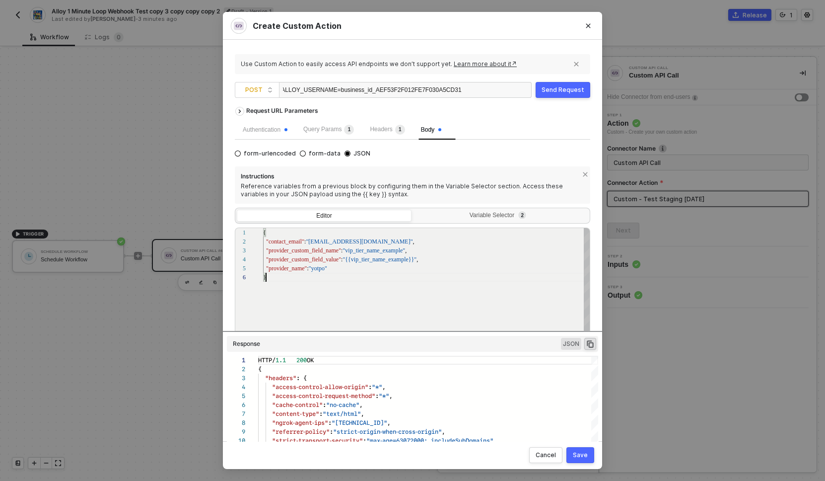
click at [356, 295] on div ""provider_name" : "yotpo" "provider_custom_field_value" : "{{vip_tier_name_exam…" at bounding box center [427, 319] width 328 height 182
click at [394, 305] on div ""provider_name" : "yotpo" "provider_custom_field_value" : "{{vip_tier_name_exam…" at bounding box center [427, 319] width 328 height 182
click at [328, 92] on div "https://28fdd6ae44c1.ngrok-free.app/alloy/provider_contact_update ?ALLOY_USERNA…" at bounding box center [372, 90] width 179 height 16
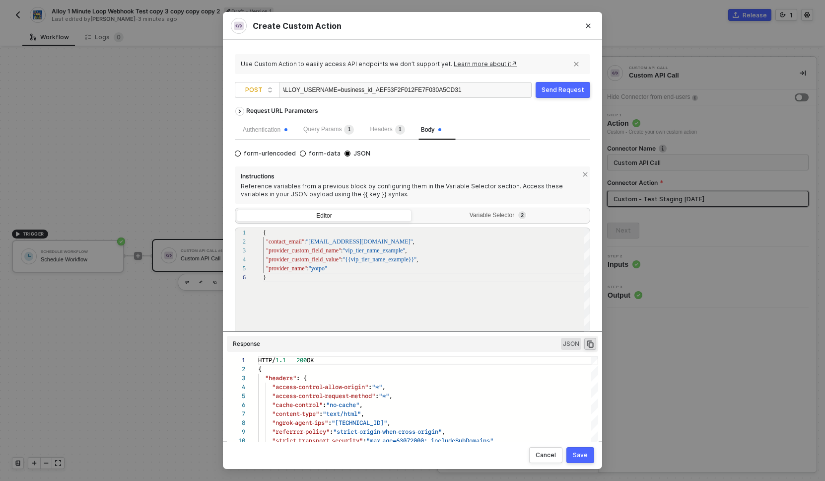
click at [324, 91] on div "https://28fdd6ae44c1.ngrok-free.app/alloy/provider_contact_update ?ALLOY_USERNA…" at bounding box center [372, 90] width 179 height 16
click at [329, 91] on div "https://28fdd6ae44c1.ngrok-free.app/alloy/provider_contact_update ?ALLOY_USERNA…" at bounding box center [372, 90] width 179 height 16
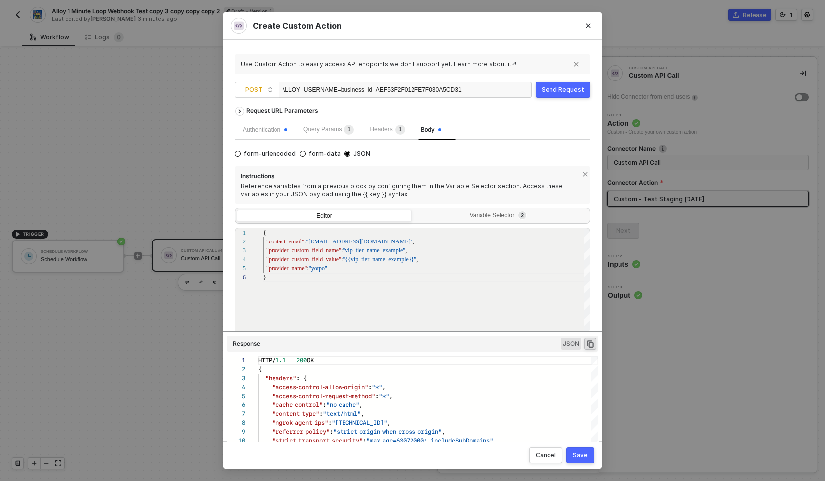
click at [329, 91] on div "https://28fdd6ae44c1.ngrok-free.app/alloy/provider_contact_update ?ALLOY_USERNA…" at bounding box center [372, 90] width 179 height 16
drag, startPoint x: 329, startPoint y: 91, endPoint x: 351, endPoint y: 89, distance: 21.9
click at [351, 89] on div "https://28fdd6ae44c1.ngrok-free.app/alloy/provider_contact_update ?ALLOY_USERNA…" at bounding box center [372, 90] width 179 height 16
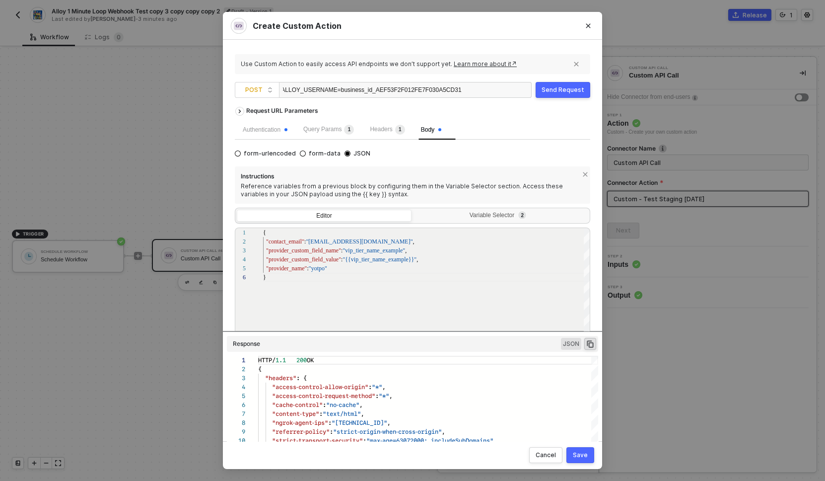
click at [351, 89] on div "https://28fdd6ae44c1.ngrok-free.app/alloy/provider_contact_update ?ALLOY_USERNA…" at bounding box center [372, 90] width 179 height 16
click at [329, 90] on div "https://28fdd6ae44c1.ngrok-free.app/alloy/provider_contact_update ?ALLOY_USERNA…" at bounding box center [372, 90] width 179 height 16
click at [331, 89] on div "https://28fdd6ae44c1.ngrok-free.app/alloy/provider_contact_update ?ALLOY_USERNA…" at bounding box center [372, 90] width 179 height 16
drag, startPoint x: 331, startPoint y: 89, endPoint x: 348, endPoint y: 88, distance: 16.9
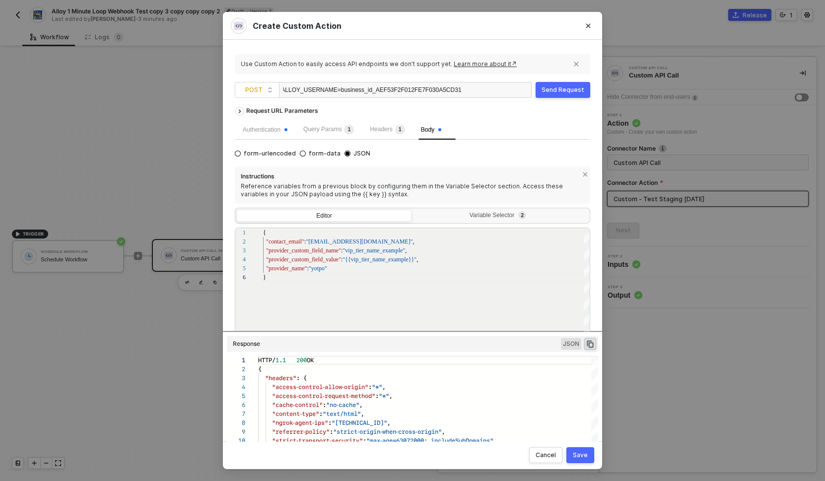
click at [348, 88] on div "https://28fdd6ae44c1.ngrok-free.app/alloy/provider_contact_update ?ALLOY_USERNA…" at bounding box center [372, 90] width 179 height 16
click at [517, 52] on div "Use Custom Action to easily access API endpoints we don’t support yet. Learn mo…" at bounding box center [413, 240] width 356 height 377
click at [397, 287] on div ""provider_name" : "yotpo" "provider_custom_field_value" : "{{vip_tier_name_exam…" at bounding box center [427, 319] width 328 height 182
click at [389, 290] on div ""provider_name" : "yotpo" "provider_custom_field_value" : "{{vip_tier_name_exam…" at bounding box center [427, 319] width 328 height 182
click at [416, 302] on div ""provider_name" : "yotpo" "provider_custom_field_value" : "{{vip_tier_name_exam…" at bounding box center [427, 319] width 328 height 182
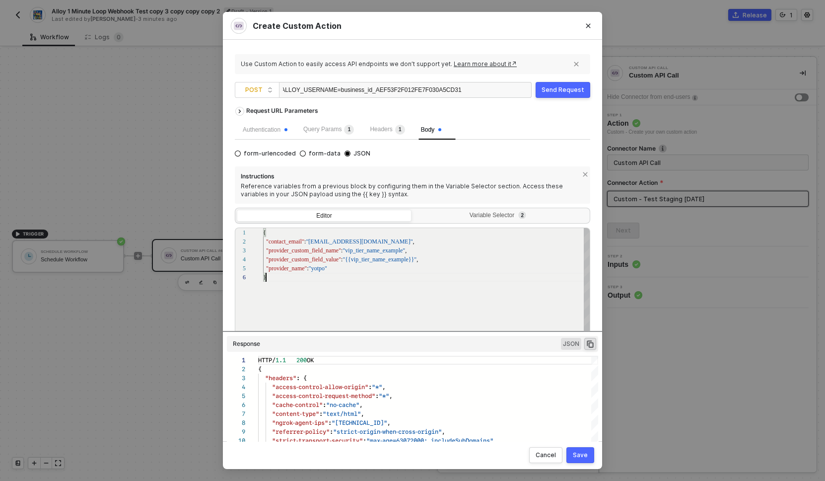
click at [368, 307] on div ""provider_name" : "yotpo" "provider_custom_field_value" : "{{vip_tier_name_exam…" at bounding box center [427, 319] width 328 height 182
click at [291, 242] on div "5 4 3 2 1 6 "provider_name" : "yotpo" "provider_custom_field_value" : "{{vip_ti…" at bounding box center [413, 295] width 356 height 137
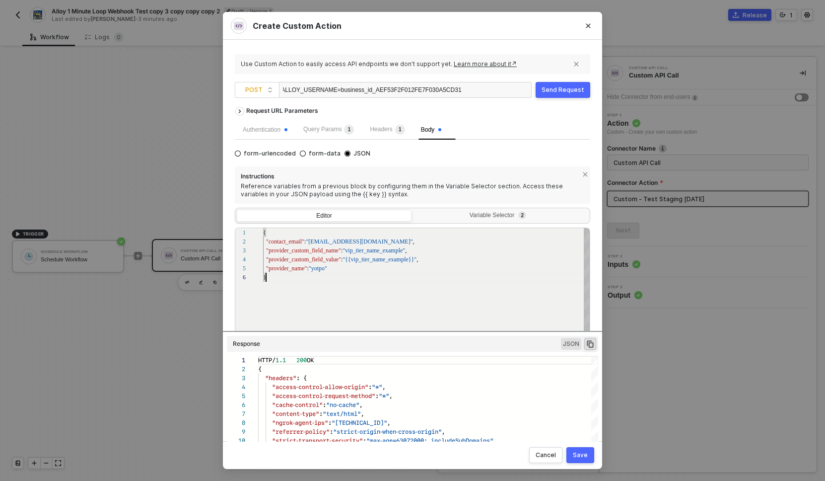
click at [448, 291] on div ""provider_name" : "yotpo" "provider_custom_field_value" : "{{vip_tier_name_exam…" at bounding box center [427, 319] width 328 height 182
click at [380, 308] on div ""provider_name" : "yotpo" "provider_custom_field_value" : "{{vip_tier_name_exam…" at bounding box center [427, 319] width 328 height 182
click at [377, 252] on span ""vip_tier_name_example"" at bounding box center [374, 250] width 63 height 7
click at [357, 299] on div ""provider_name" : "yotpo" "provider_custom_field_value" : "{{vip_tier_name_exam…" at bounding box center [427, 319] width 328 height 182
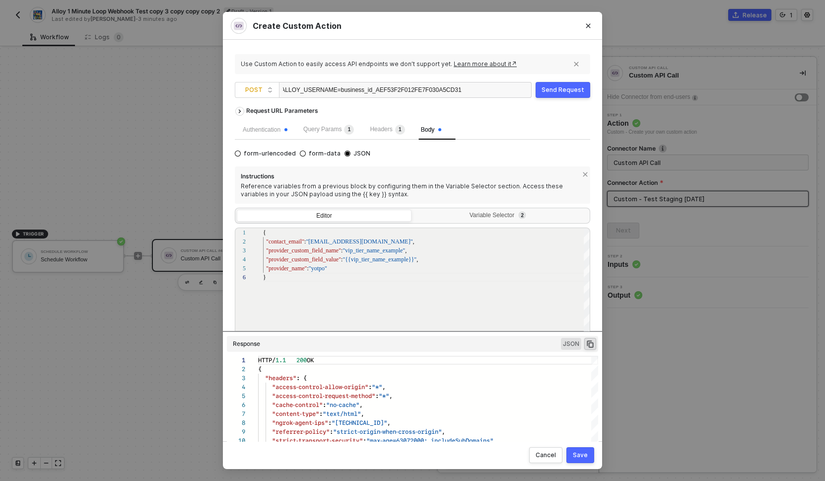
scroll to position [89, 0]
click at [376, 251] on span ""vip_tier_name_example"" at bounding box center [374, 250] width 63 height 7
click at [360, 268] on div ""provider_name" : "yotpo"" at bounding box center [427, 268] width 328 height 9
click at [292, 267] on div "5 4 3 2 1 6 "provider_name" : "yotpo" "provider_custom_field_value" : "{{vip_ti…" at bounding box center [413, 295] width 356 height 137
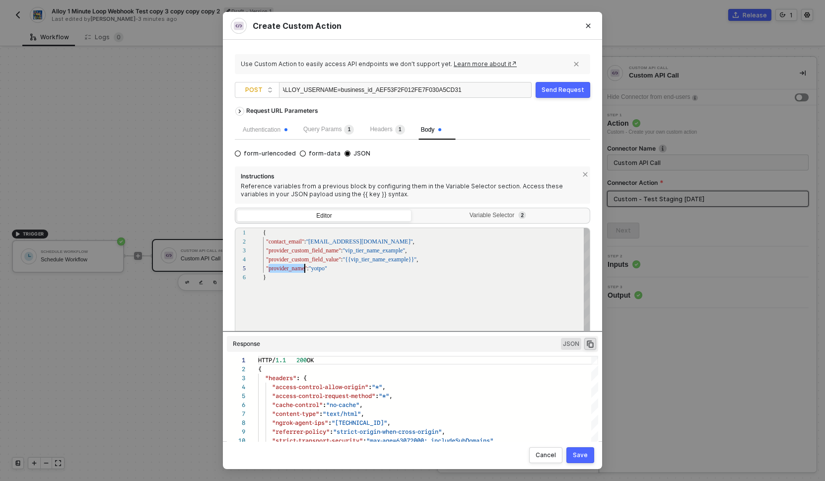
click at [292, 267] on div "5 4 3 2 1 6 "provider_name" : "yotpo" "provider_custom_field_value" : "{{vip_ti…" at bounding box center [413, 295] width 356 height 137
click at [356, 273] on div "}" at bounding box center [427, 277] width 328 height 9
click at [320, 269] on div "5 4 3 2 1 6 "provider_name" : "yotpo" "provider_custom_field_value" : "{{vip_ti…" at bounding box center [413, 295] width 356 height 137
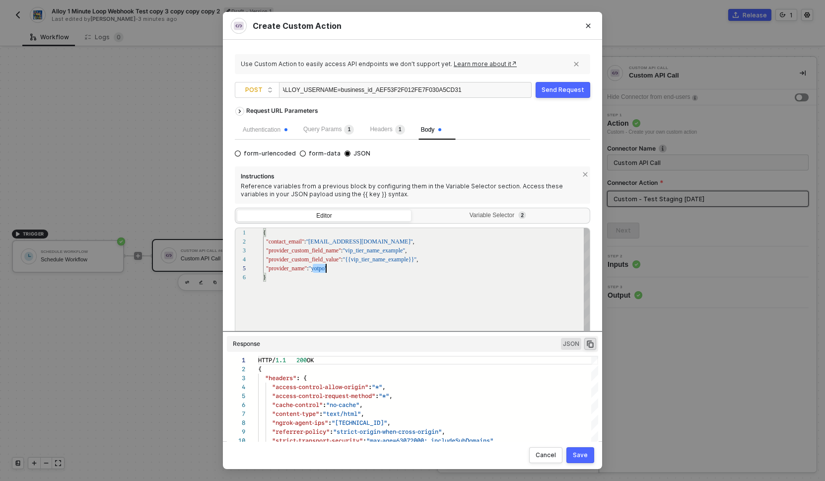
scroll to position [36, 63]
click at [320, 269] on div "5 4 3 2 1 6 "provider_name" : "yotpo" "provider_custom_field_value" : "{{vip_ti…" at bounding box center [413, 295] width 356 height 137
click at [368, 251] on div "5 4 3 2 1 6 "provider_name" : "yotpo" "provider_custom_field_value" : "{{vip_ti…" at bounding box center [413, 295] width 356 height 137
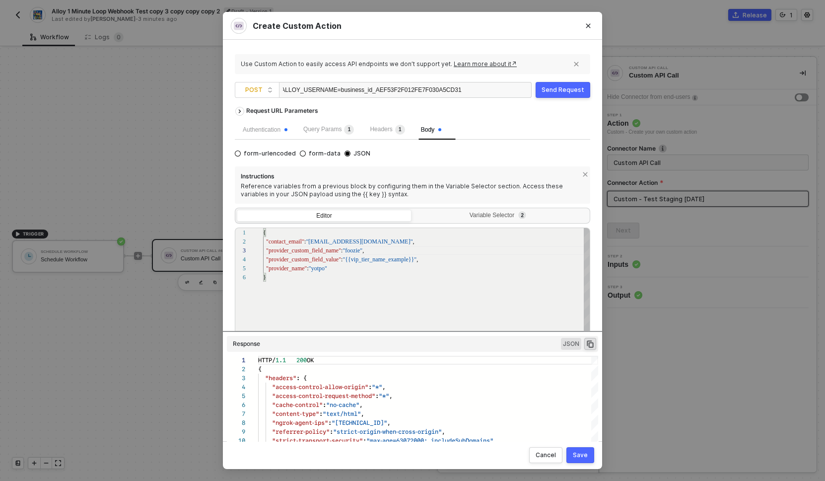
click at [347, 250] on div "5 4 3 2 1 6 "provider_name" : "yotpo" "provider_custom_field_value" : "{{vip_ti…" at bounding box center [413, 295] width 356 height 137
click at [361, 259] on span ""{{vip_tier_name_example}}"" at bounding box center [380, 259] width 74 height 7
click at [370, 260] on span ""{{cookie_type}}"" at bounding box center [365, 259] width 45 height 7
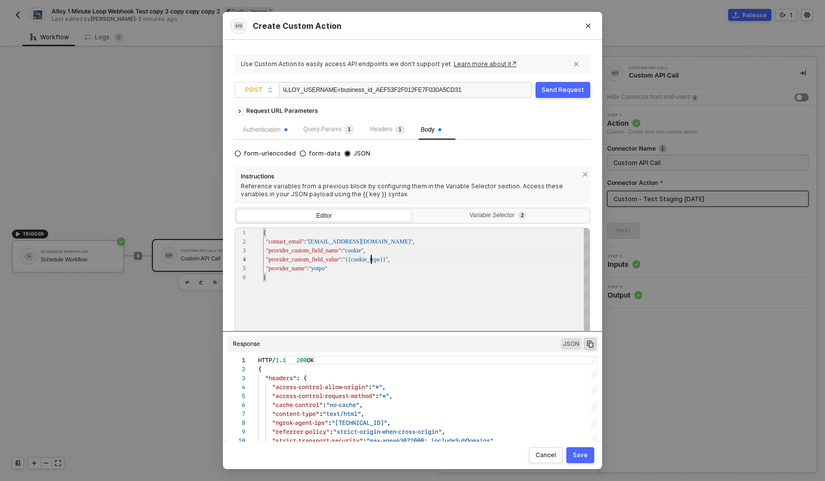
scroll to position [27, 119]
type textarea "{ "contact_email": "someone@privy.com", "provider_custom_field_name": "cookie",…"
click at [479, 215] on div "Variable Selector 2" at bounding box center [500, 216] width 162 height 8
click at [414, 210] on input "Variable Selector 2" at bounding box center [414, 210] width 0 height 0
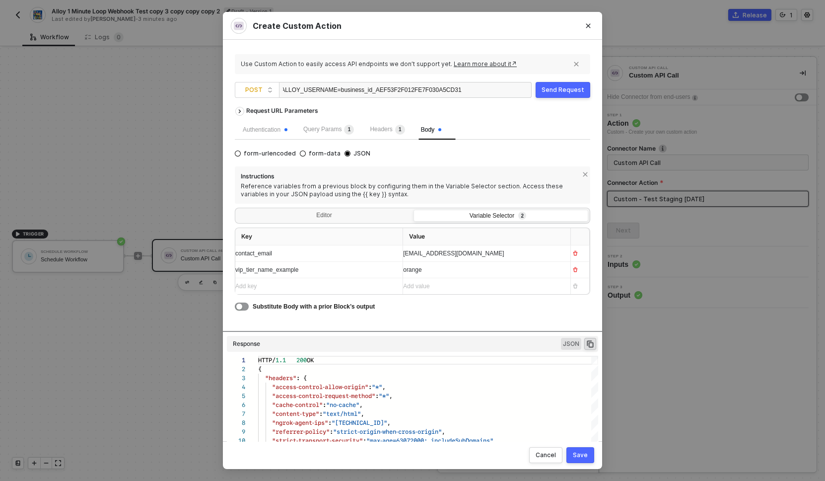
click at [337, 270] on div "vip_tier_name_example" at bounding box center [314, 269] width 159 height 9
click at [337, 270] on div "vip_tier_name_example" at bounding box center [309, 269] width 149 height 9
click at [298, 271] on span "vip_tier_name_example" at bounding box center [266, 269] width 63 height 7
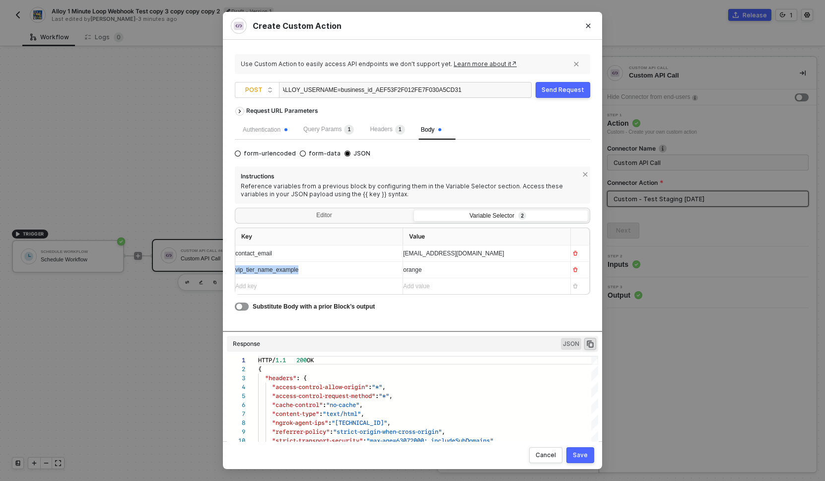
click at [298, 271] on span "vip_tier_name_example" at bounding box center [266, 269] width 63 height 7
click at [422, 271] on span "orange" at bounding box center [412, 269] width 18 height 7
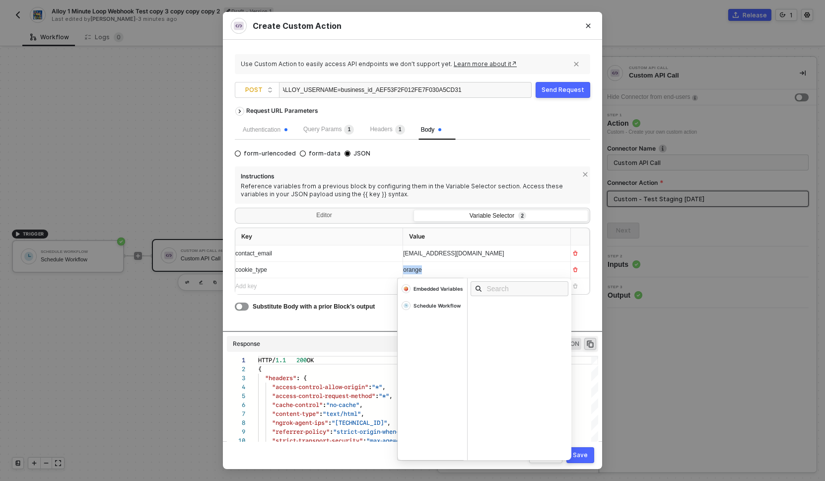
click at [422, 271] on span "orange" at bounding box center [412, 269] width 18 height 7
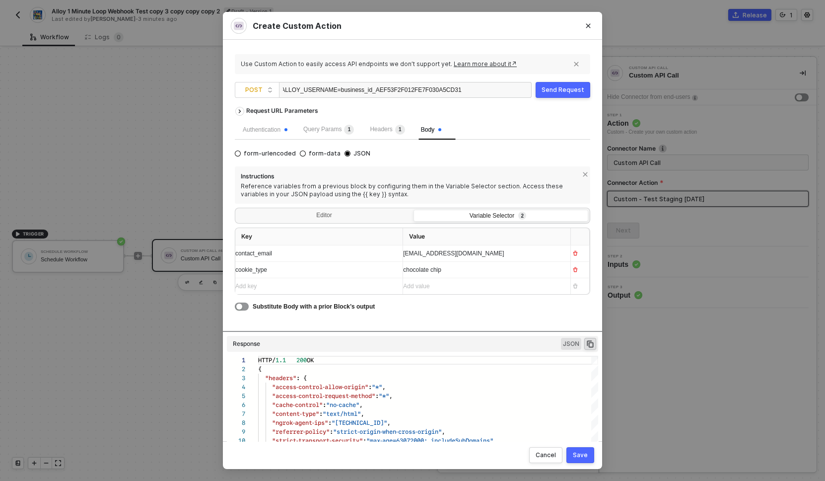
click at [561, 91] on div "Send Request" at bounding box center [563, 90] width 43 height 8
click at [438, 268] on span "chocolate chip" at bounding box center [422, 269] width 38 height 7
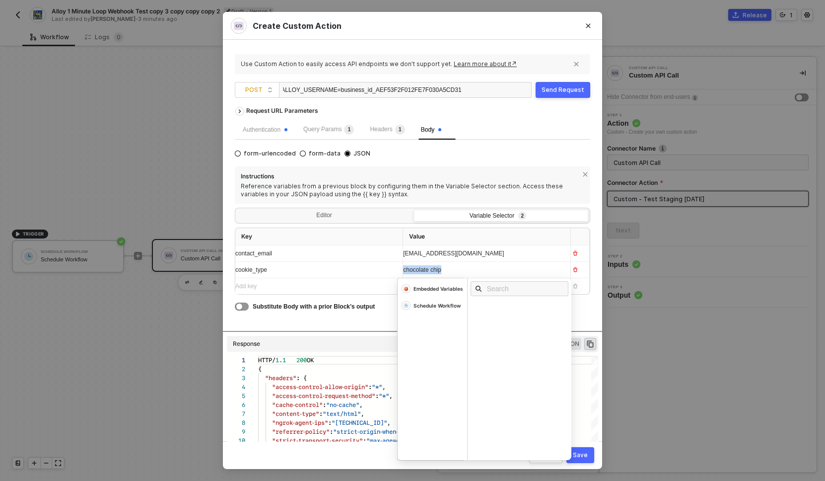
click at [438, 268] on span "chocolate chip" at bounding box center [422, 269] width 38 height 7
click at [441, 270] on span "chocolate chip" at bounding box center [422, 269] width 38 height 7
click at [344, 318] on div "Request URL Parameters Authentication Query Params 1 Headers 1 Body form-urlenc…" at bounding box center [413, 216] width 356 height 229
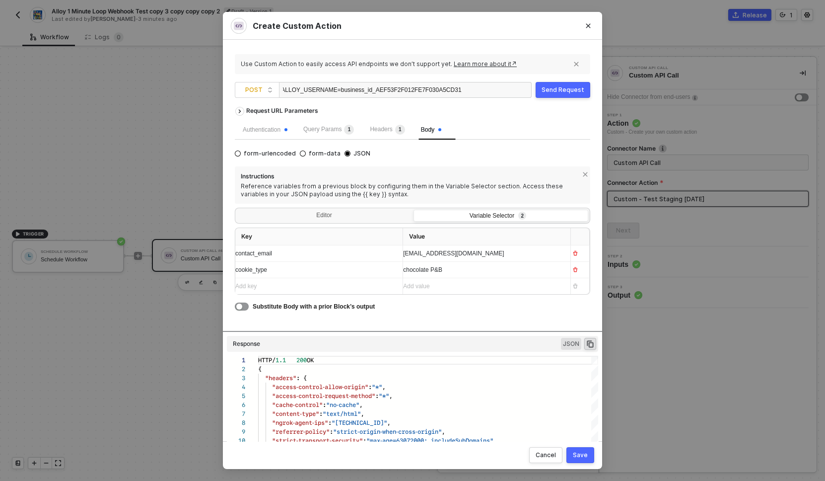
click at [565, 87] on div "Send Request" at bounding box center [563, 90] width 43 height 8
click at [314, 213] on div "Editor" at bounding box center [324, 217] width 175 height 14
click at [237, 210] on input "Editor" at bounding box center [237, 210] width 0 height 0
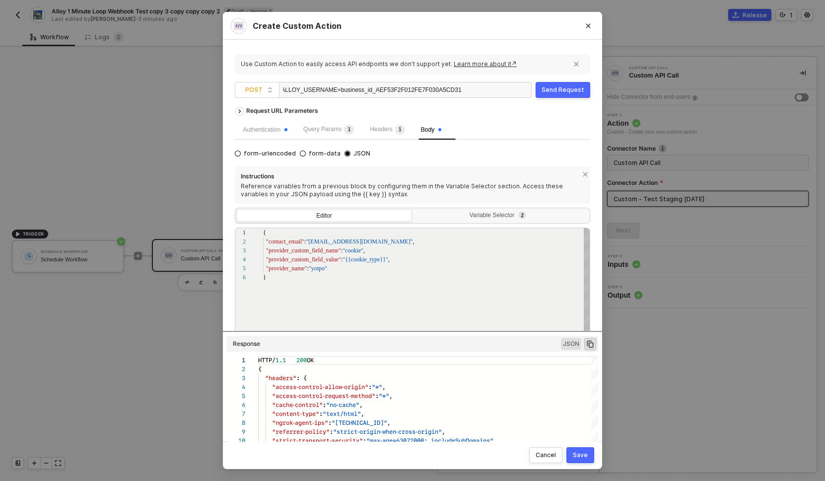
scroll to position [45, 3]
click at [312, 293] on div "{ "contact_email" : "someone@privy.com" , "provider_custom_field_name" : "cooki…" at bounding box center [427, 319] width 328 height 182
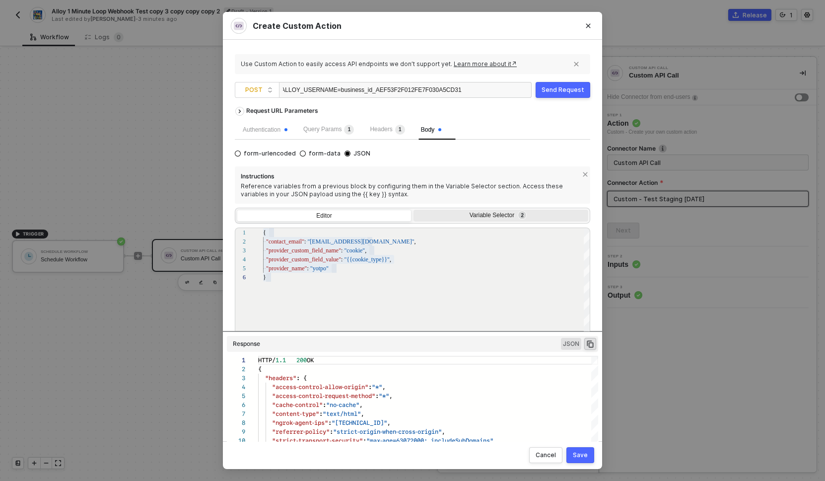
click at [473, 215] on div "Variable Selector 2" at bounding box center [500, 216] width 162 height 8
click at [414, 210] on input "Variable Selector 2" at bounding box center [414, 210] width 0 height 0
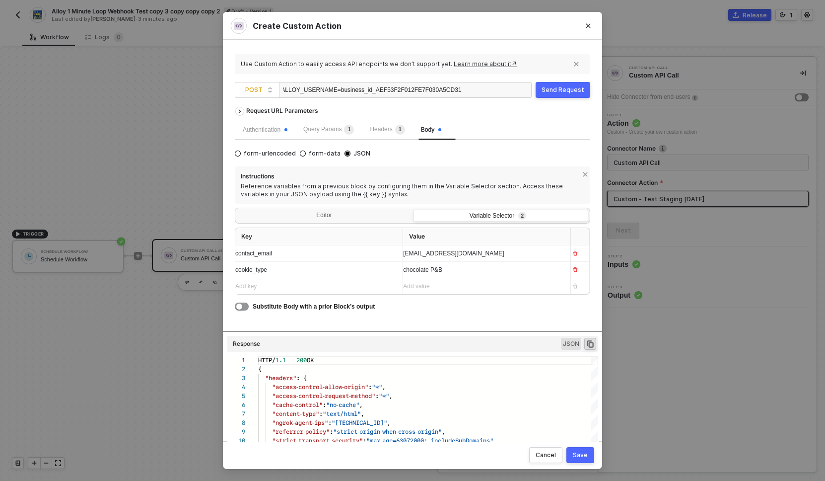
click at [429, 267] on span "chocolate P&B" at bounding box center [422, 269] width 39 height 7
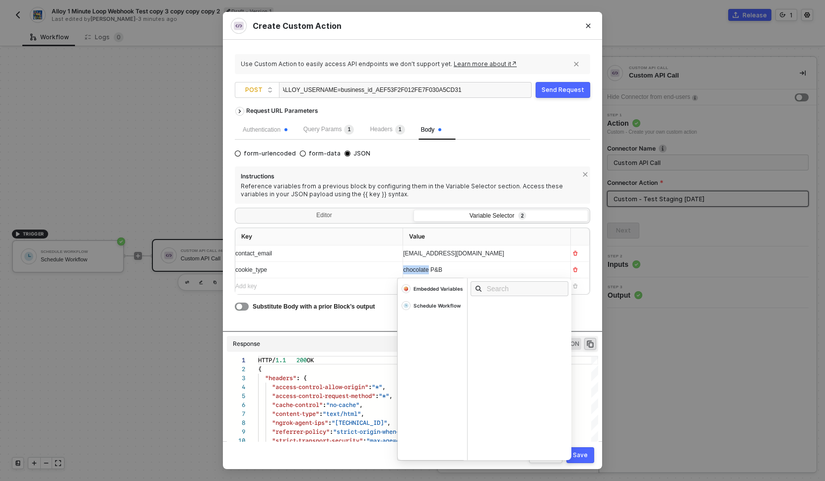
click at [429, 267] on span "chocolate P&B" at bounding box center [422, 269] width 39 height 7
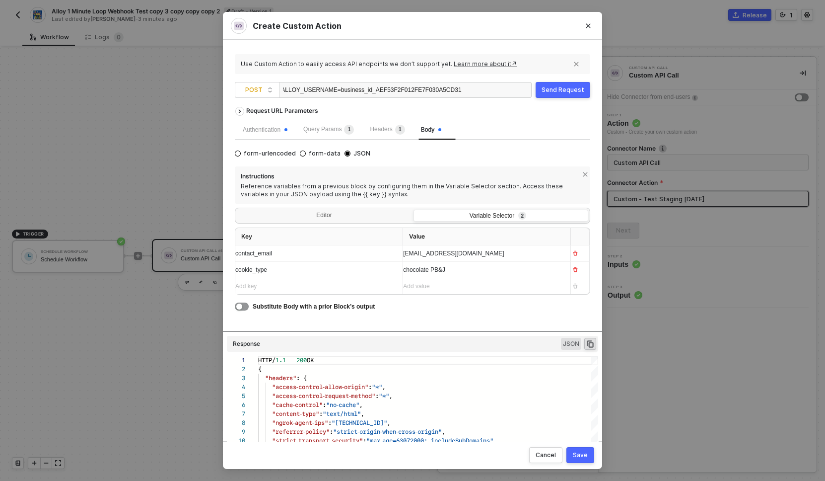
click at [567, 88] on div "Send Request" at bounding box center [563, 90] width 43 height 8
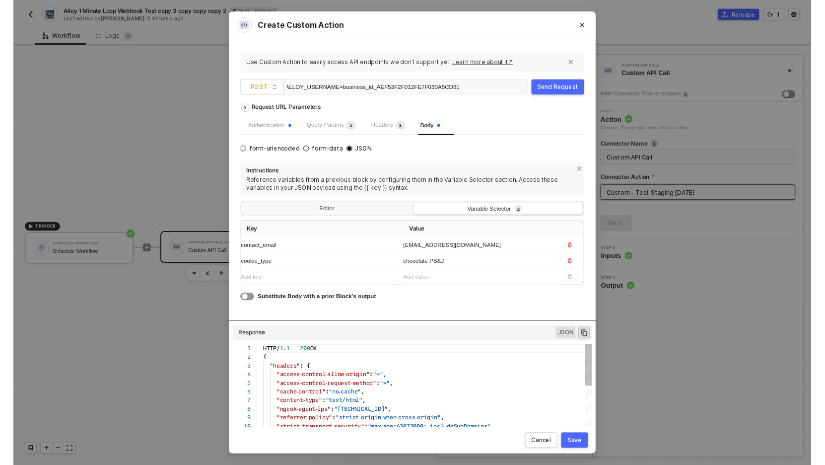
scroll to position [89, 0]
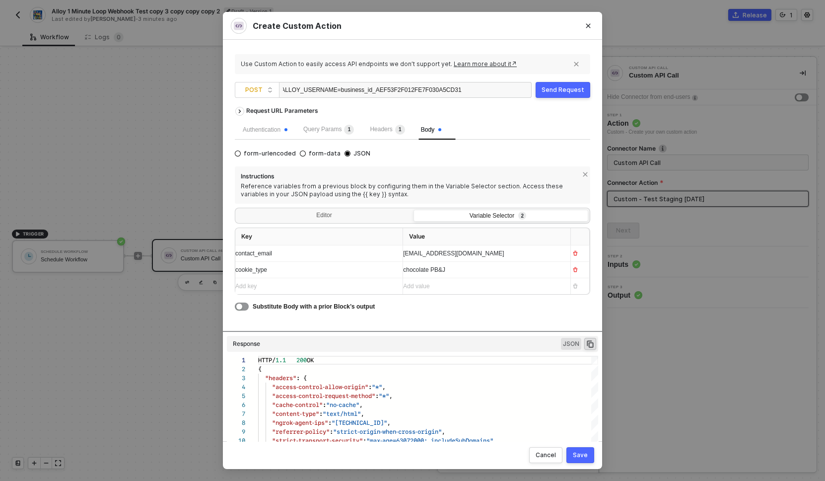
click at [437, 271] on span "chocolate PB&J" at bounding box center [424, 269] width 42 height 7
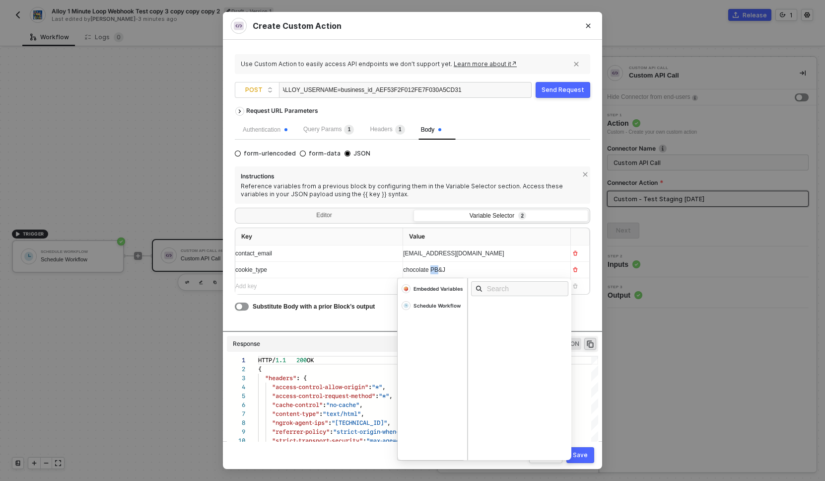
click at [437, 271] on span "chocolate PB&J" at bounding box center [424, 269] width 42 height 7
drag, startPoint x: 437, startPoint y: 271, endPoint x: 463, endPoint y: 271, distance: 25.8
click at [463, 271] on div "chocolate PB&J" at bounding box center [477, 269] width 149 height 9
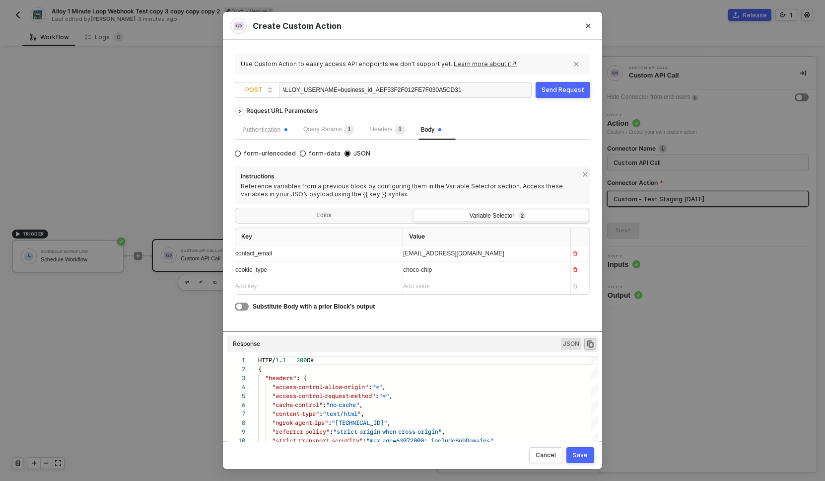
click at [572, 87] on div "Send Request" at bounding box center [563, 90] width 43 height 8
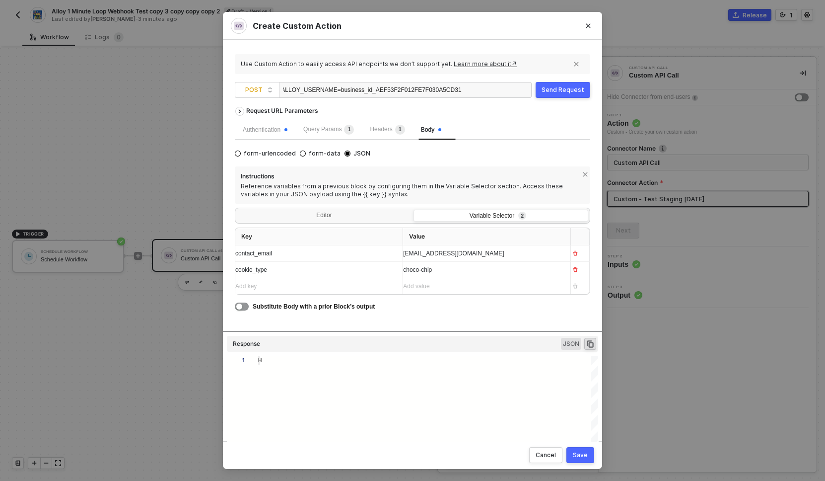
type textarea "HTTP/1.1 200 OK { "headers": { "access-control-allow-origin": "*", "access-cont…"
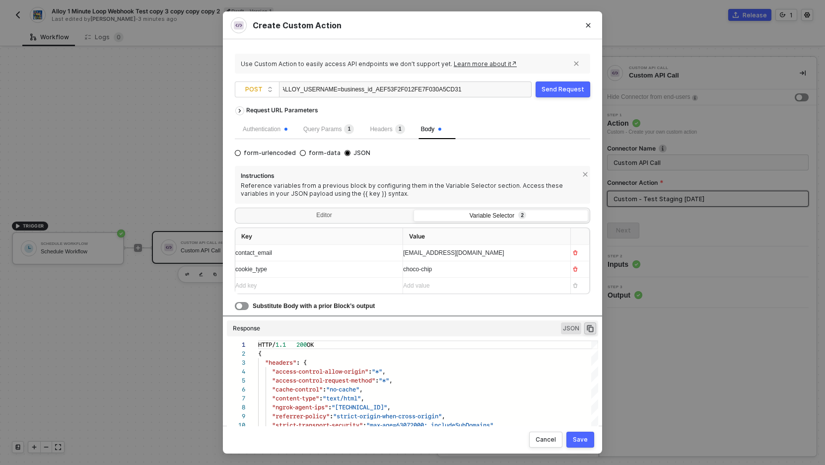
click at [426, 269] on span "choco-chip" at bounding box center [417, 269] width 29 height 7
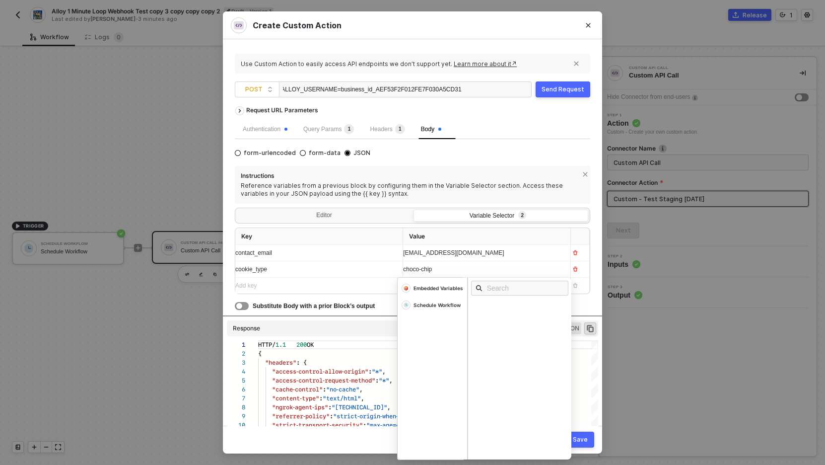
click at [415, 269] on span "choco-chip" at bounding box center [417, 269] width 29 height 7
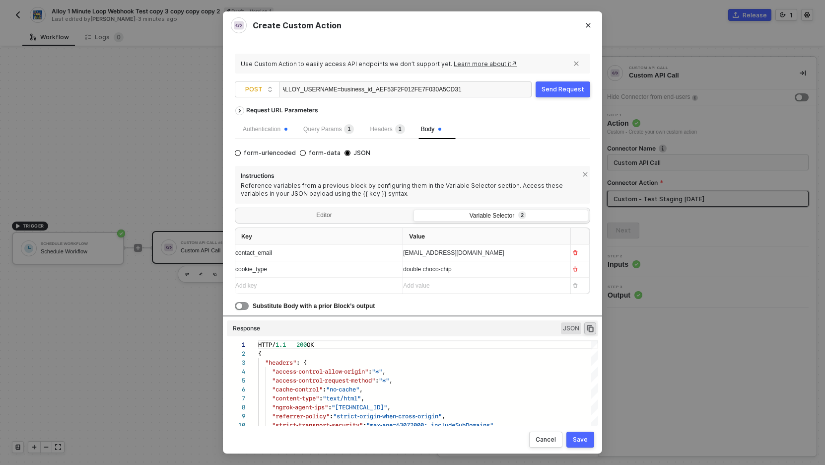
click at [563, 89] on div "Send Request" at bounding box center [563, 89] width 43 height 8
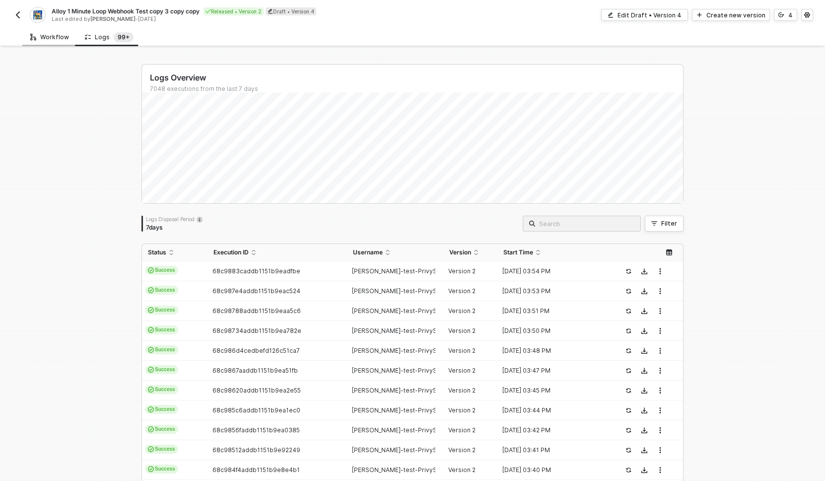
click at [50, 39] on div "Workflow" at bounding box center [49, 37] width 39 height 8
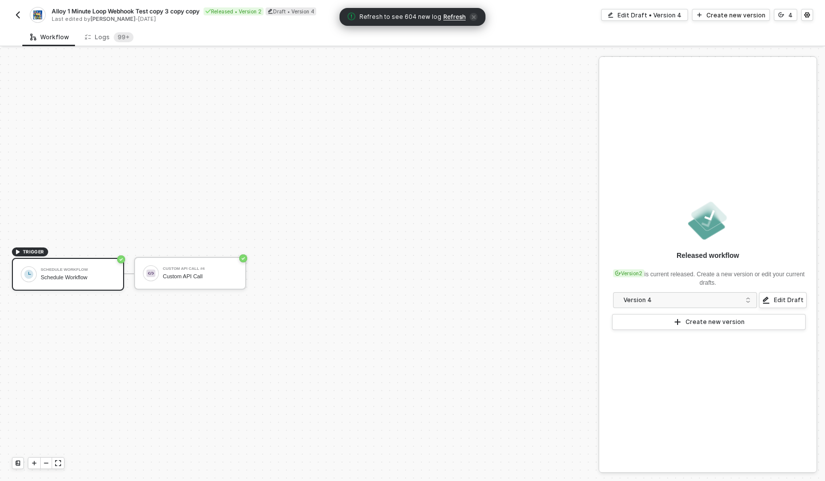
scroll to position [18, 0]
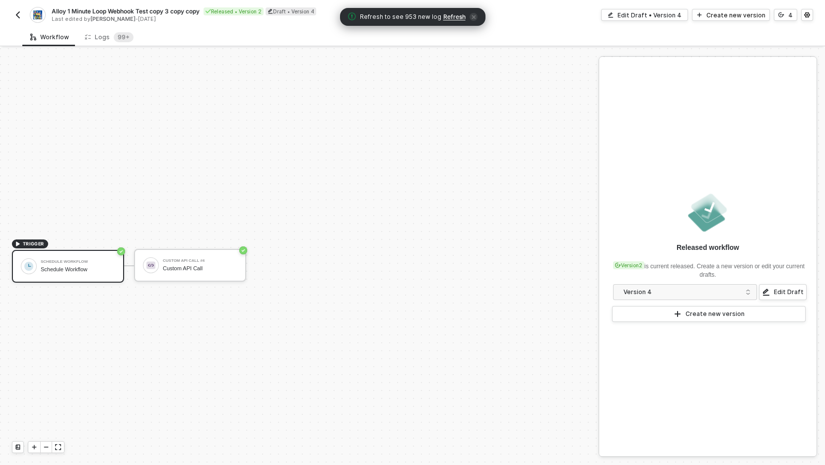
scroll to position [18, 0]
